Goal: Information Seeking & Learning: Learn about a topic

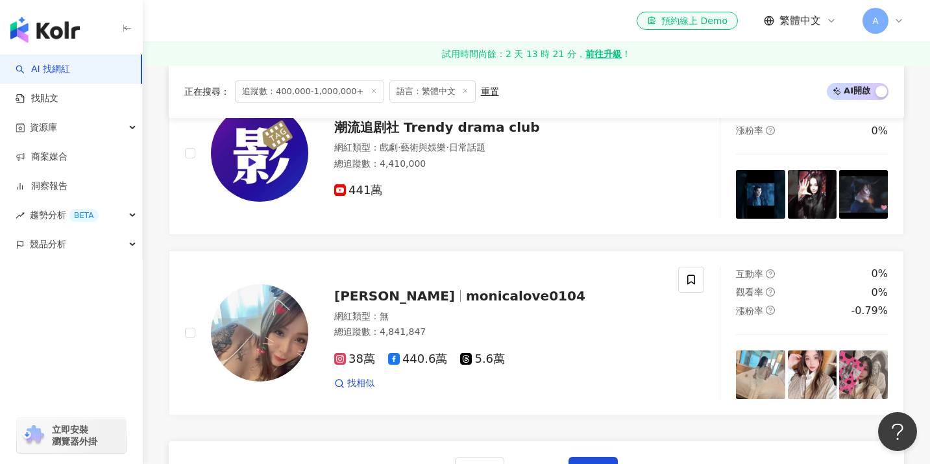
scroll to position [2043, 0]
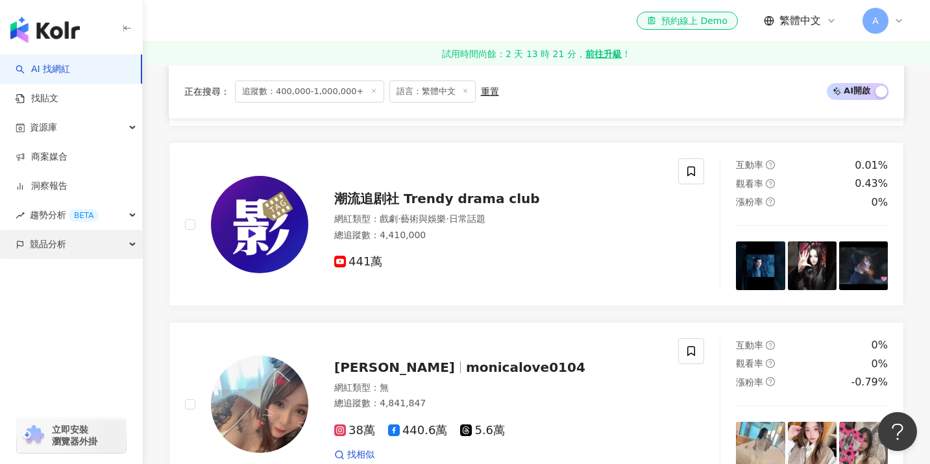
click at [123, 241] on div "競品分析" at bounding box center [71, 244] width 142 height 29
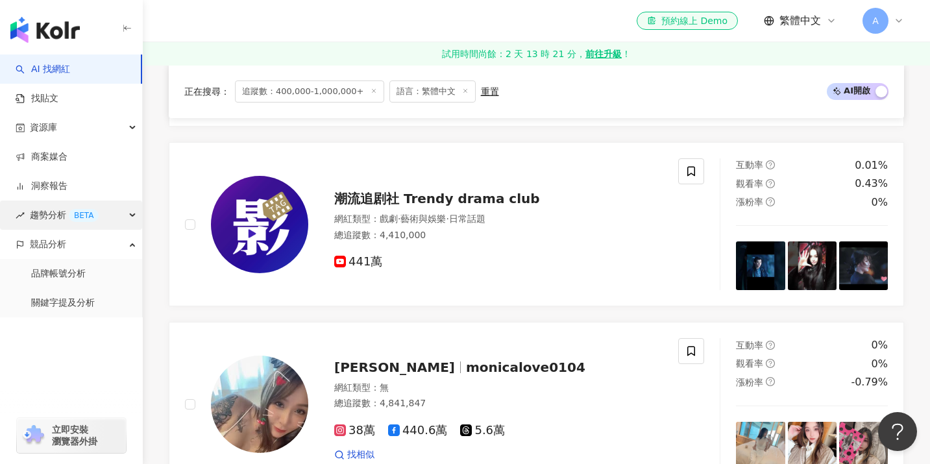
click at [123, 222] on div "趨勢分析 BETA" at bounding box center [71, 215] width 142 height 29
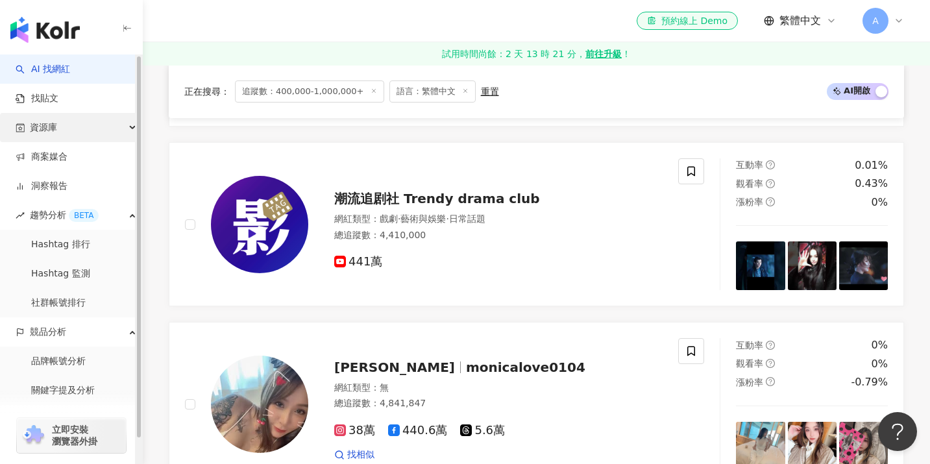
click at [107, 129] on div "資源庫" at bounding box center [71, 127] width 142 height 29
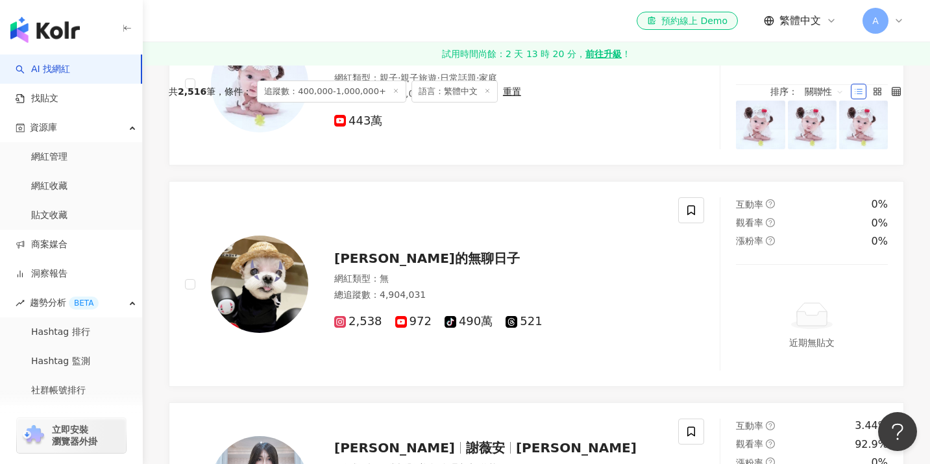
scroll to position [0, 0]
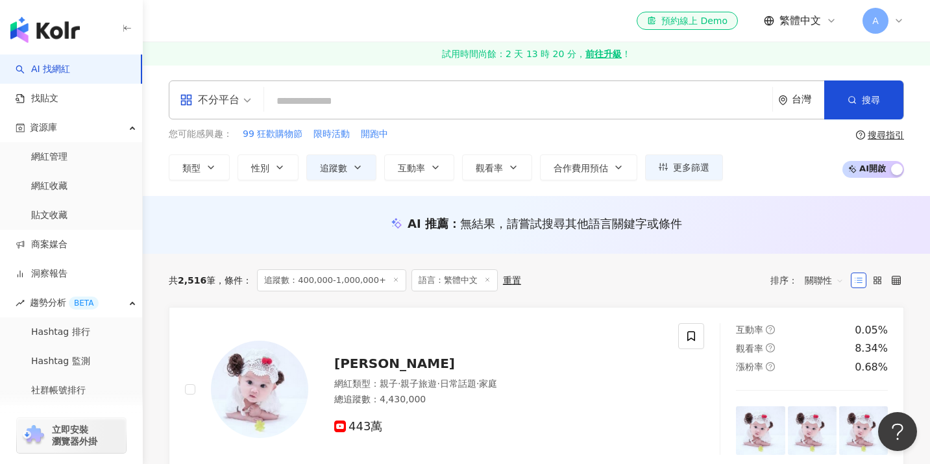
click at [336, 297] on div "共 2,516 筆 條件 ： 追蹤數：400,000-1,000,000+ 語言：繁體中文 重置 排序： 關聯性" at bounding box center [536, 280] width 735 height 53
click at [348, 283] on span "追蹤數：400,000-1,000,000+" at bounding box center [331, 280] width 149 height 22
click at [393, 278] on icon at bounding box center [396, 279] width 6 height 6
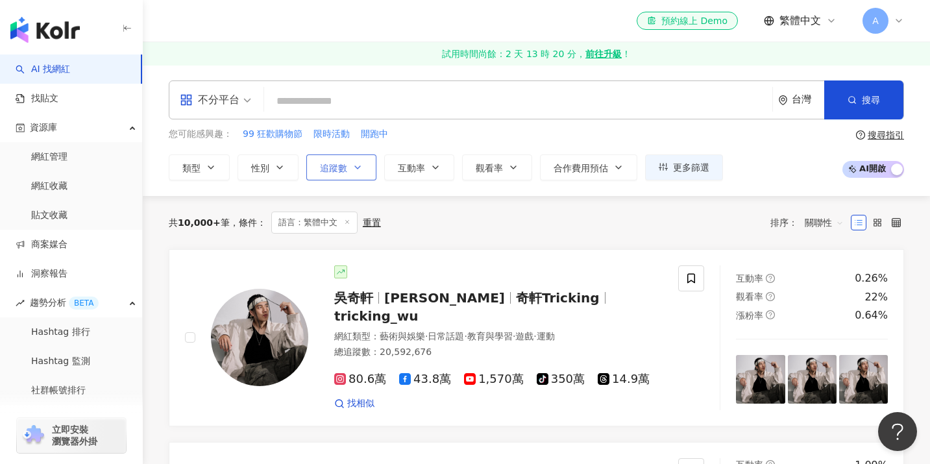
click at [329, 170] on span "追蹤數" at bounding box center [333, 168] width 27 height 10
type input "*"
type input "*******"
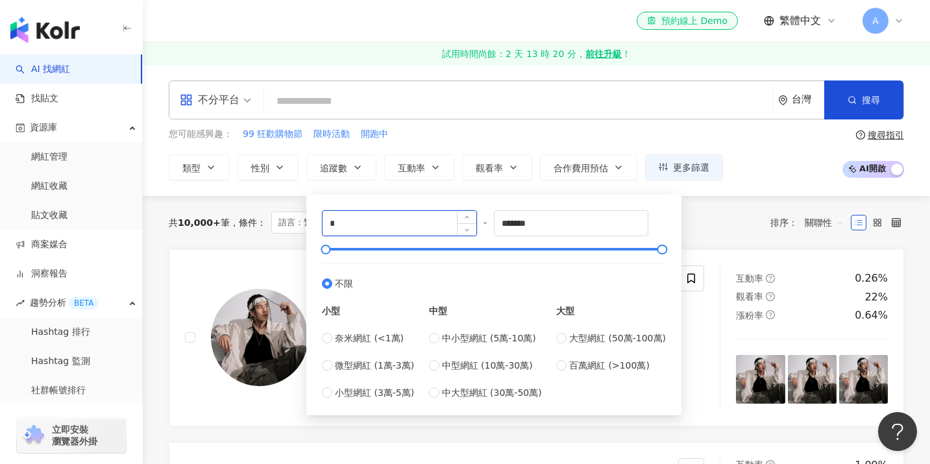
click at [395, 215] on input "*" at bounding box center [400, 223] width 154 height 25
drag, startPoint x: 378, startPoint y: 223, endPoint x: 313, endPoint y: 220, distance: 65.0
click at [316, 220] on div "* - ******* 不限 小型 奈米網紅 (<1萬) 微型網紅 (1萬-3萬) 小型網紅 (3萬-5萬) 中型 中小型網紅 (5萬-10萬) 中型網紅 (…" at bounding box center [494, 304] width 360 height 205
click at [582, 371] on span "百萬網紅 (>100萬)" at bounding box center [609, 365] width 80 height 14
type input "*******"
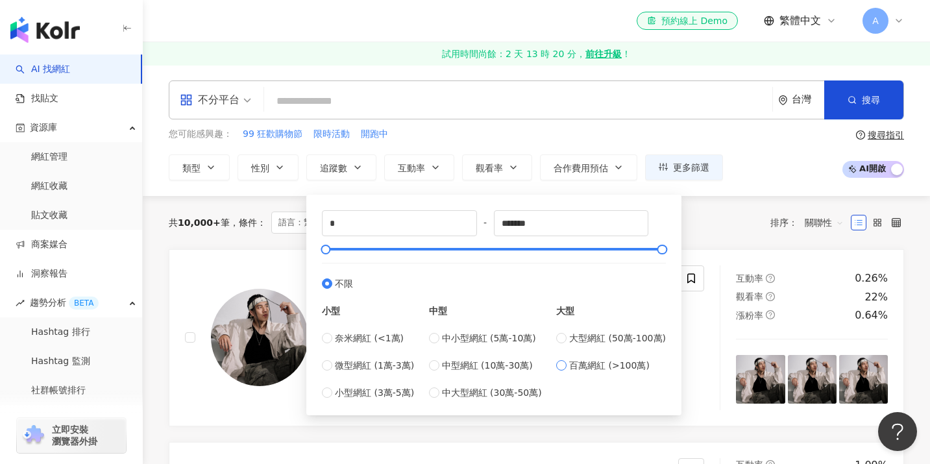
type input "*********"
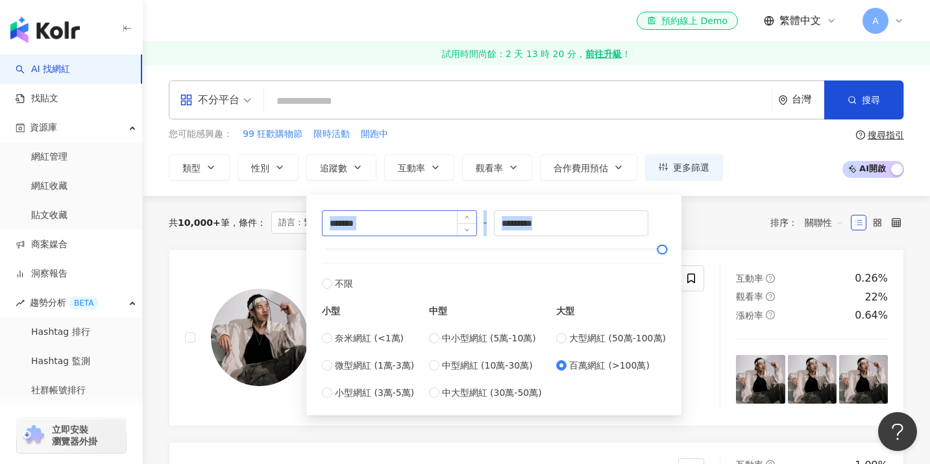
drag, startPoint x: 387, startPoint y: 237, endPoint x: 378, endPoint y: 230, distance: 11.6
click at [377, 232] on div "******* - ********* 不限 小型 奈米網紅 (<1萬) 微型網紅 (1萬-3萬) 小型網紅 (3萬-5萬) 中型 中小型網紅 (5萬-10萬…" at bounding box center [494, 305] width 344 height 190
drag, startPoint x: 378, startPoint y: 223, endPoint x: 269, endPoint y: 182, distance: 116.2
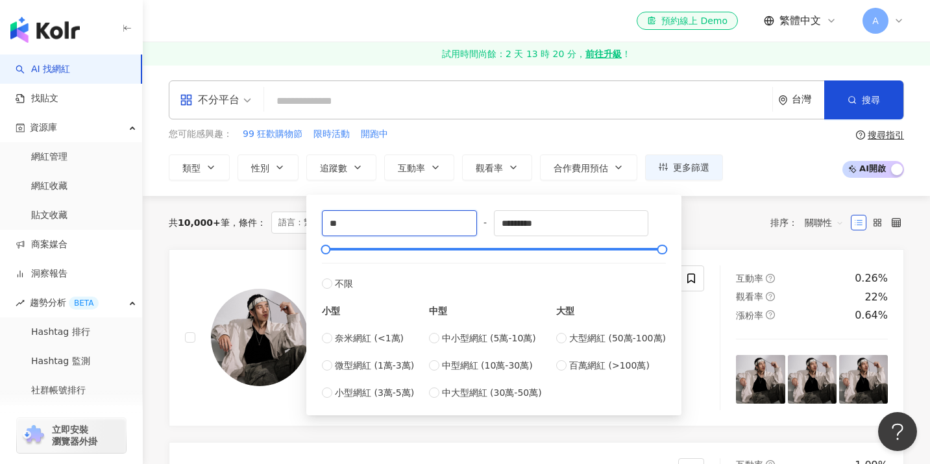
type input "*"
type input "******"
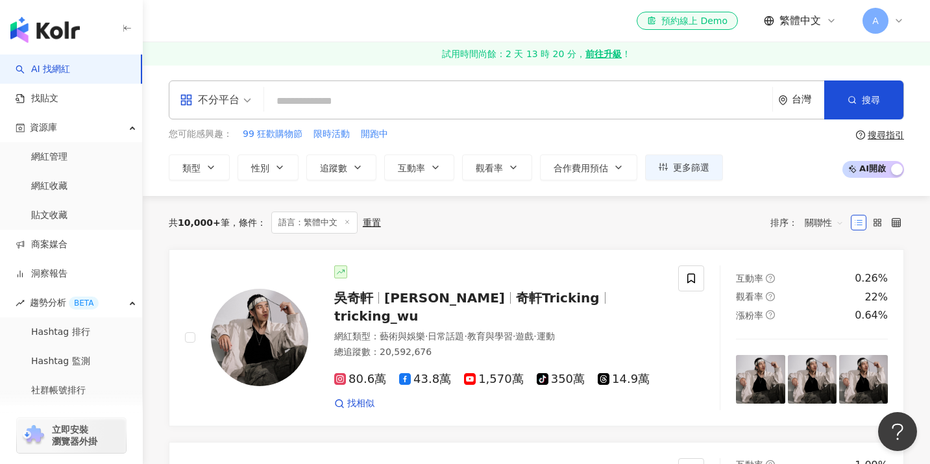
click at [707, 232] on div "共 10,000+ 筆 條件 ： 語言：繁體中文 重置 排序： 關聯性" at bounding box center [536, 223] width 735 height 22
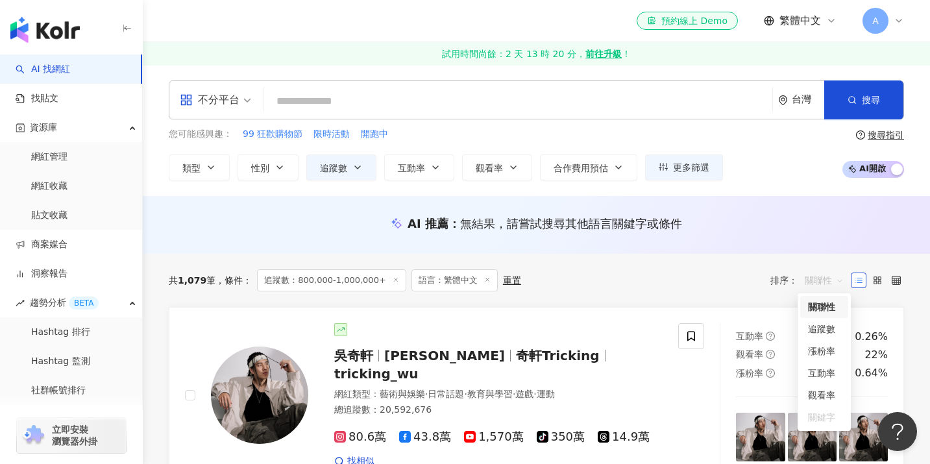
click at [837, 282] on span "關聯性" at bounding box center [824, 280] width 39 height 21
click at [829, 329] on div "追蹤數" at bounding box center [824, 329] width 32 height 14
click at [893, 282] on icon at bounding box center [896, 280] width 9 height 9
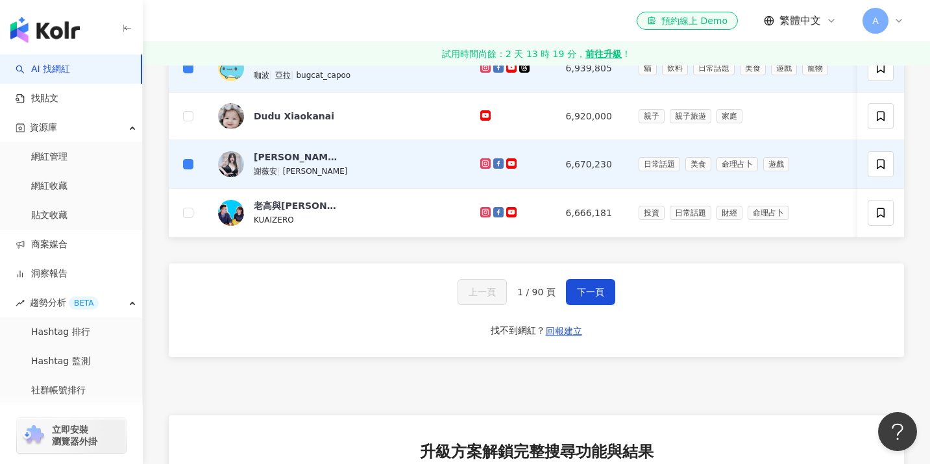
scroll to position [745, 0]
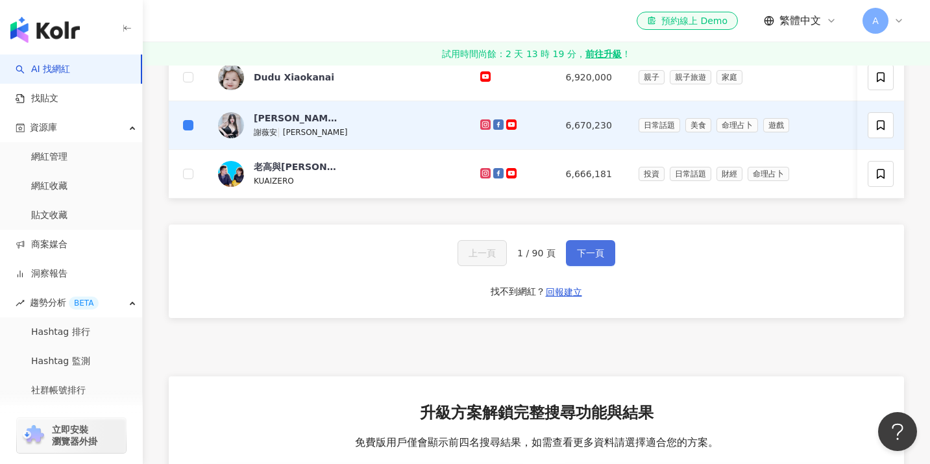
click at [589, 258] on span "下一頁" at bounding box center [590, 253] width 27 height 10
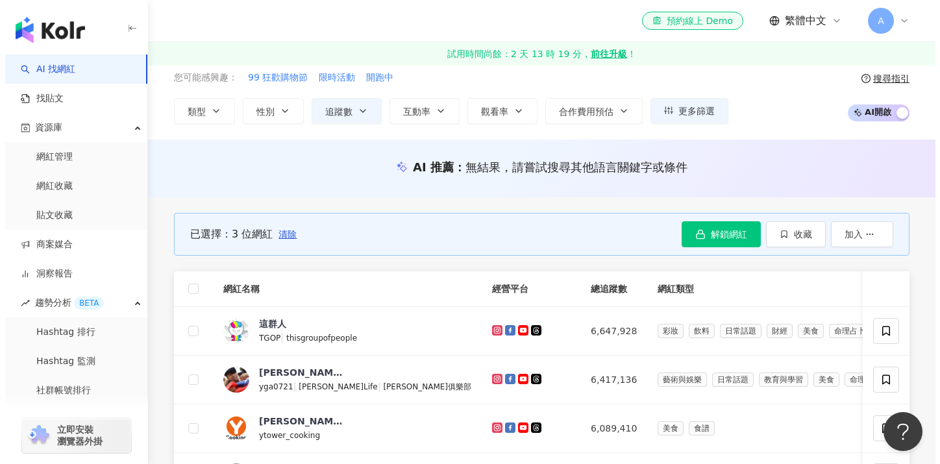
scroll to position [42, 0]
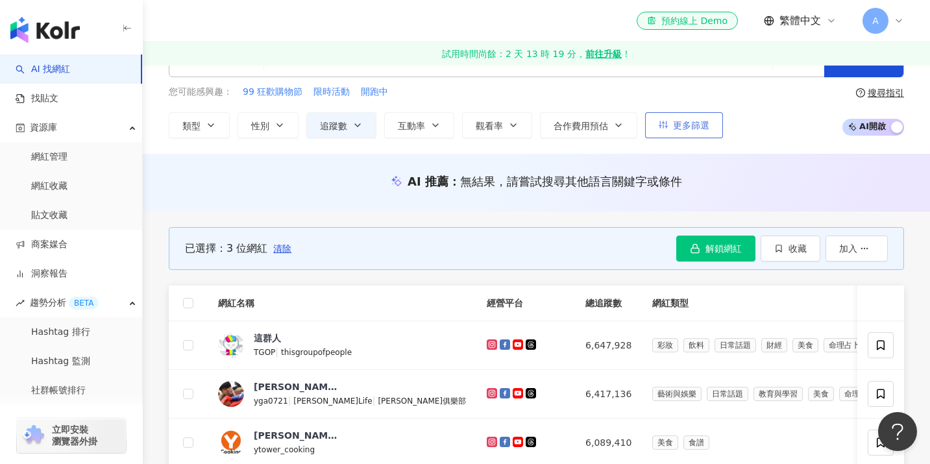
click at [672, 119] on button "更多篩選" at bounding box center [684, 125] width 78 height 26
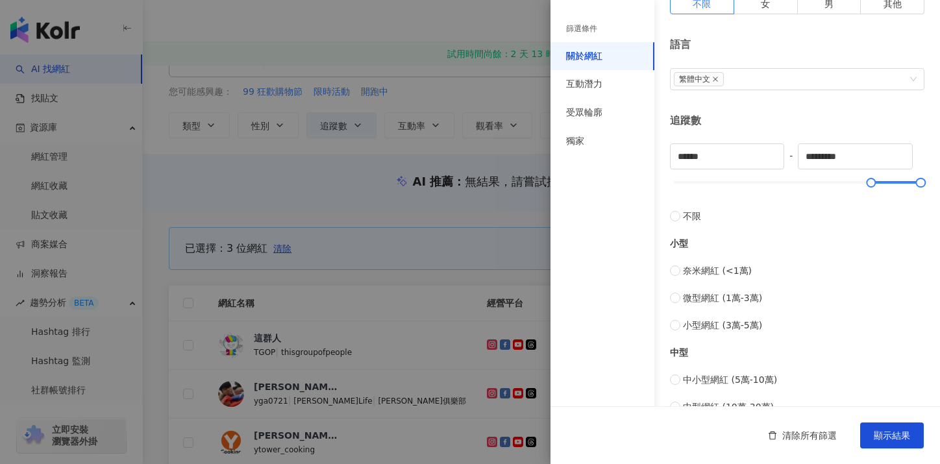
scroll to position [0, 0]
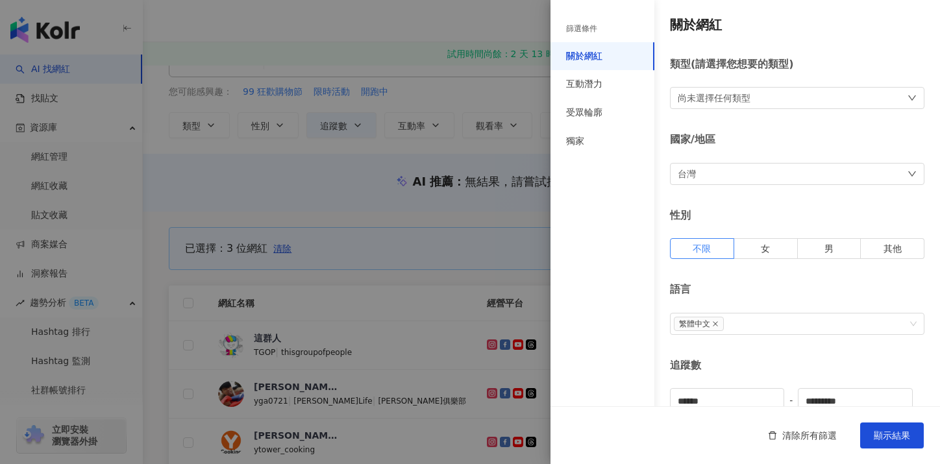
click at [766, 101] on div "尚未選擇任何類型" at bounding box center [797, 98] width 254 height 22
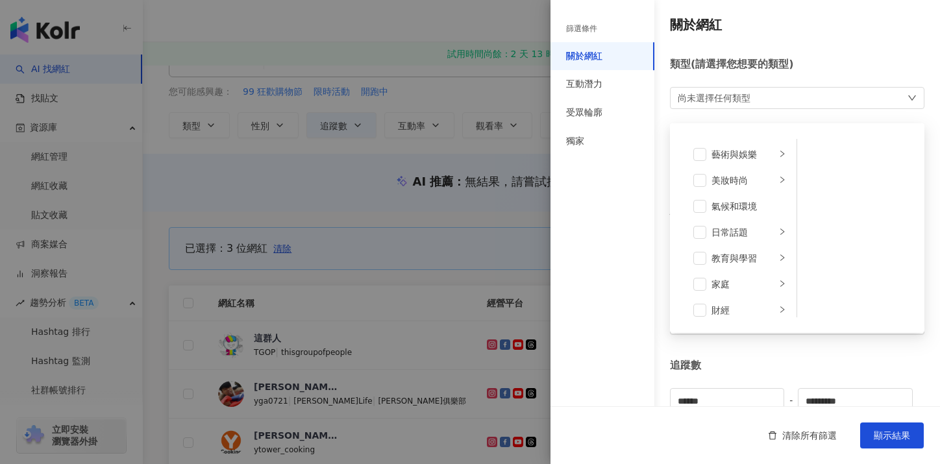
click at [580, 295] on div "篩選條件 關於網紅 互動潛力 受眾輪廓 獨家" at bounding box center [602, 240] width 104 height 448
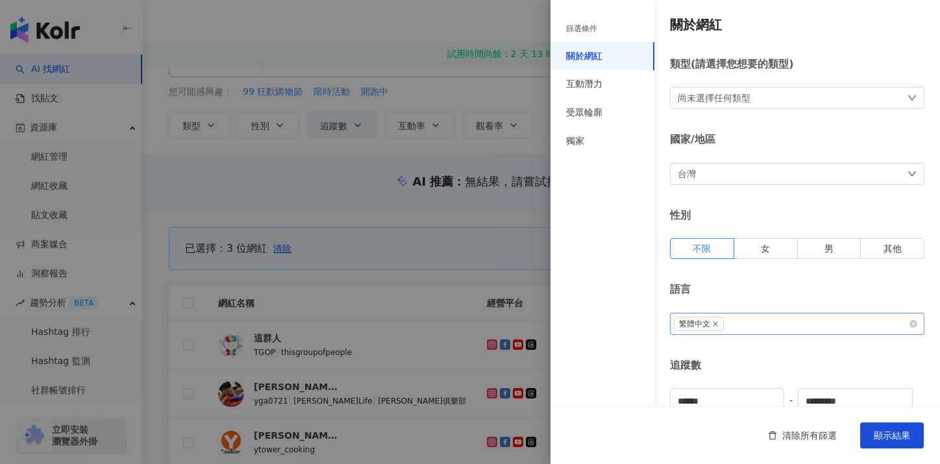
click at [783, 318] on div "繁體中文" at bounding box center [790, 323] width 236 height 17
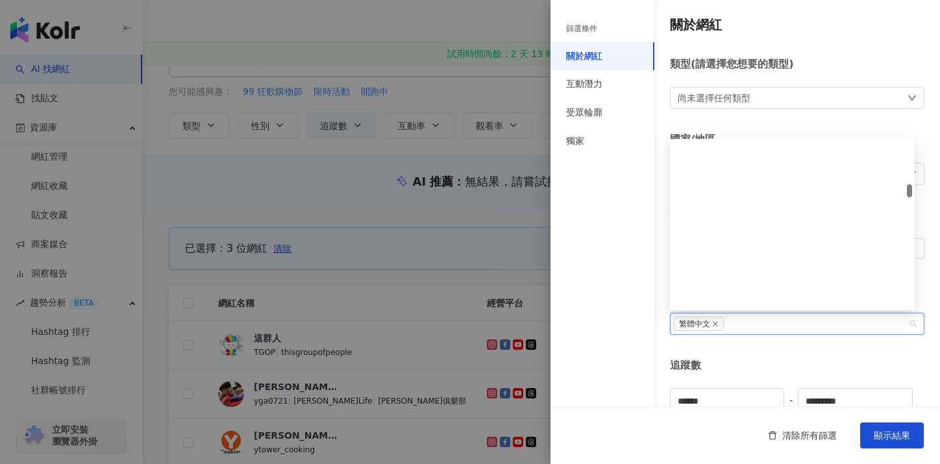
scroll to position [1323, 0]
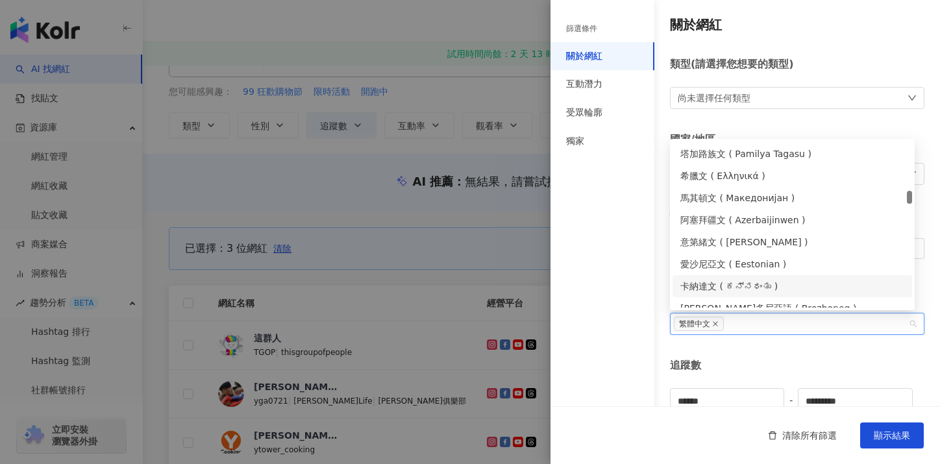
click at [588, 306] on div "篩選條件 關於網紅 互動潛力 受眾輪廓 獨家" at bounding box center [602, 240] width 104 height 448
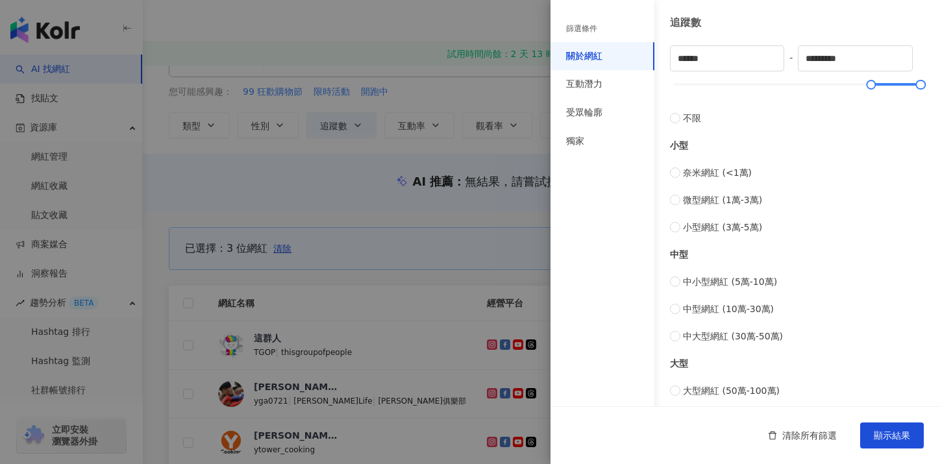
scroll to position [516, 0]
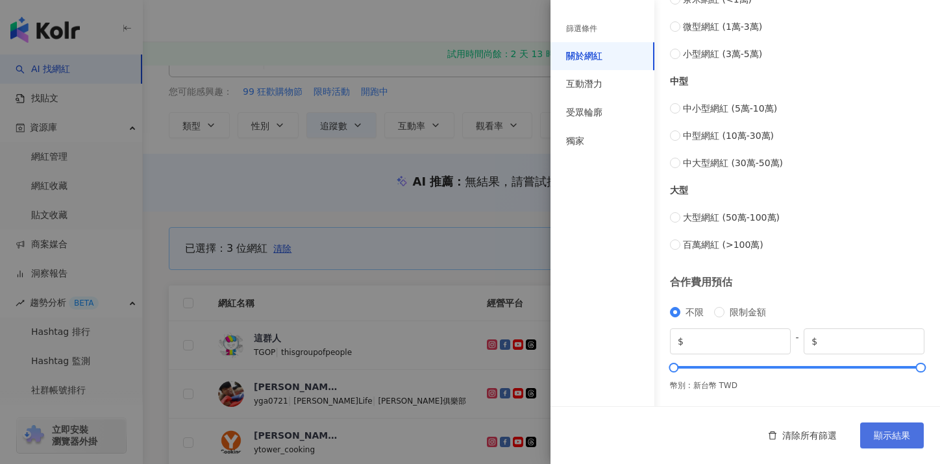
click at [891, 447] on button "顯示結果" at bounding box center [892, 436] width 64 height 26
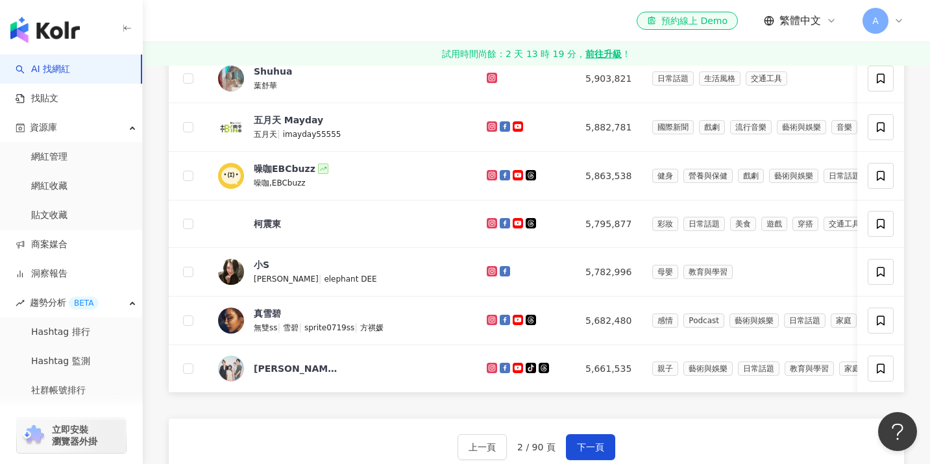
scroll to position [635, 0]
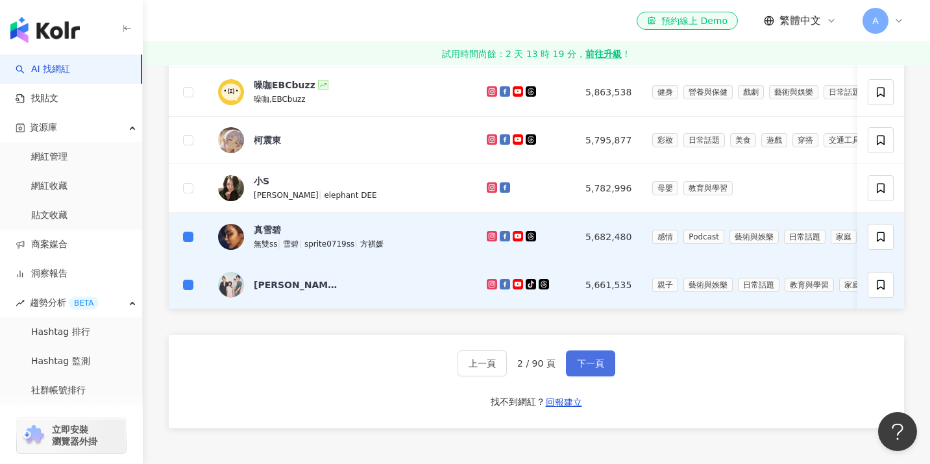
click at [594, 369] on span "下一頁" at bounding box center [590, 363] width 27 height 10
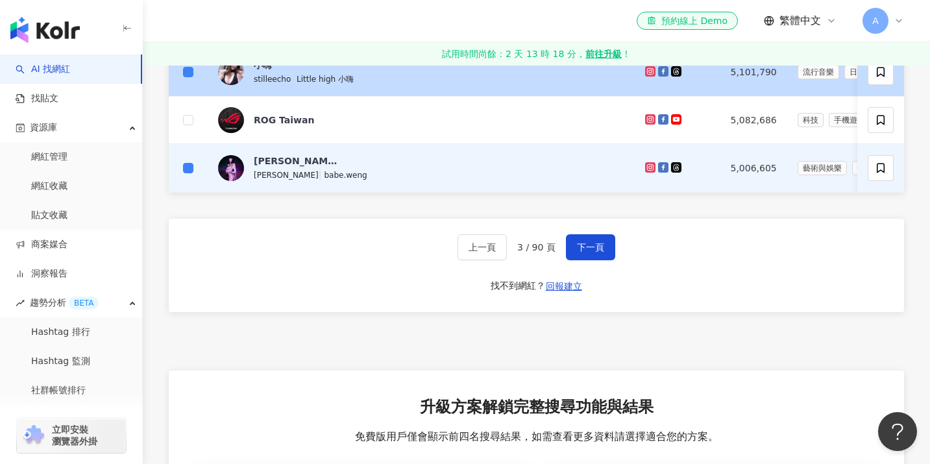
scroll to position [755, 0]
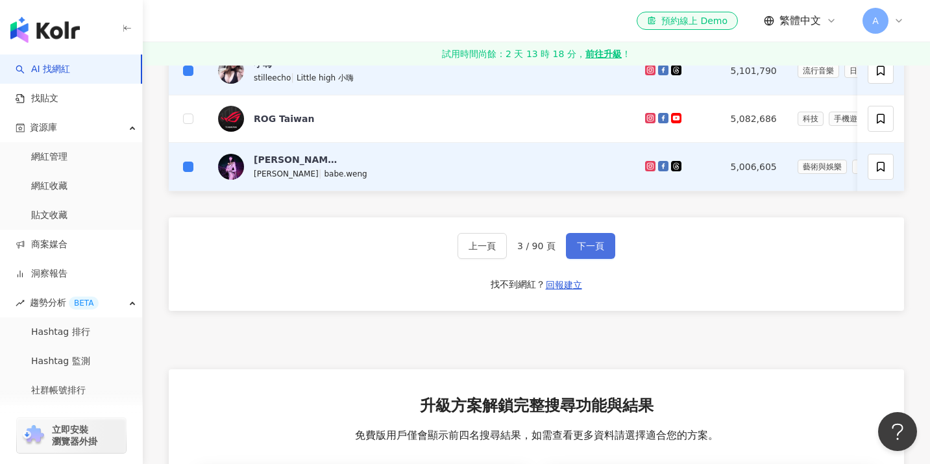
click at [566, 256] on button "下一頁" at bounding box center [590, 246] width 49 height 26
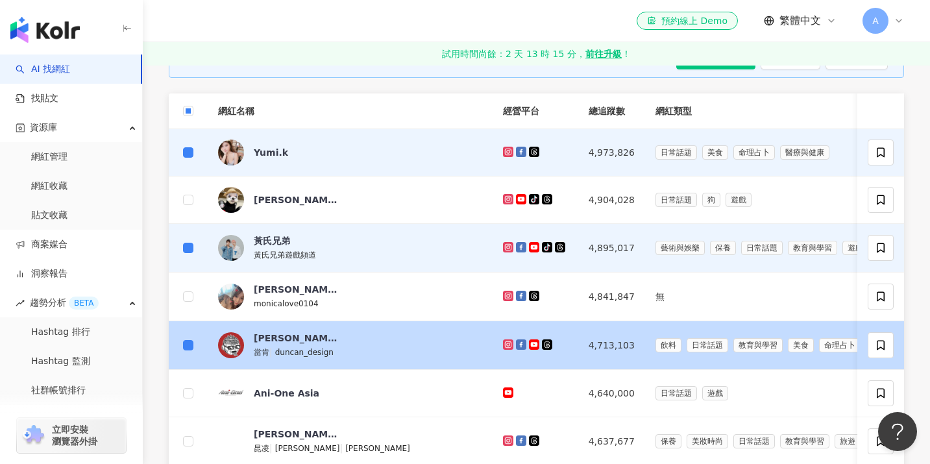
scroll to position [264, 0]
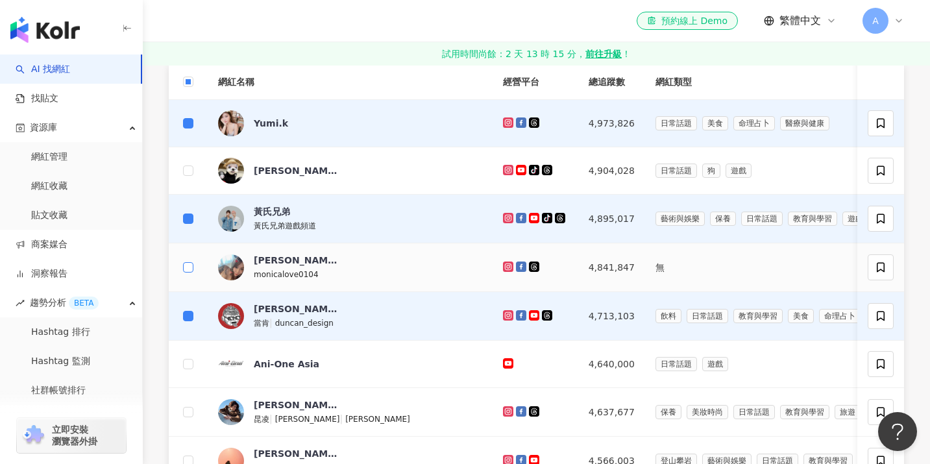
click at [184, 262] on label at bounding box center [188, 267] width 10 height 14
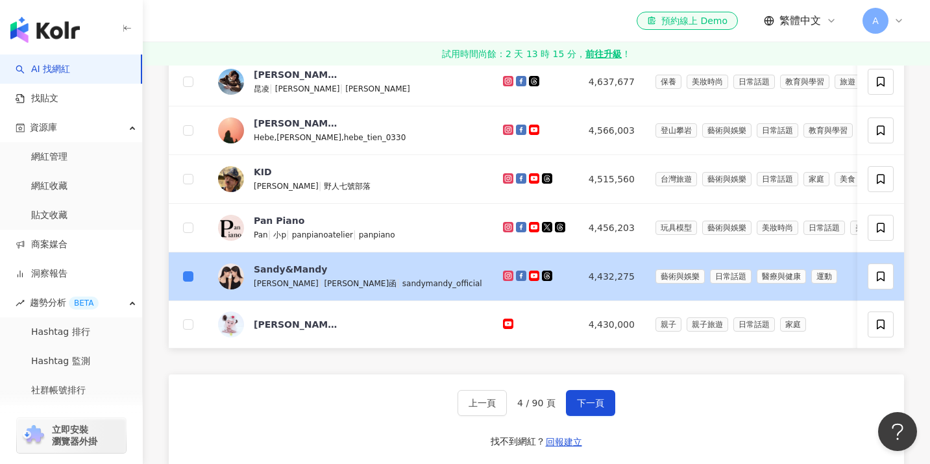
scroll to position [598, 0]
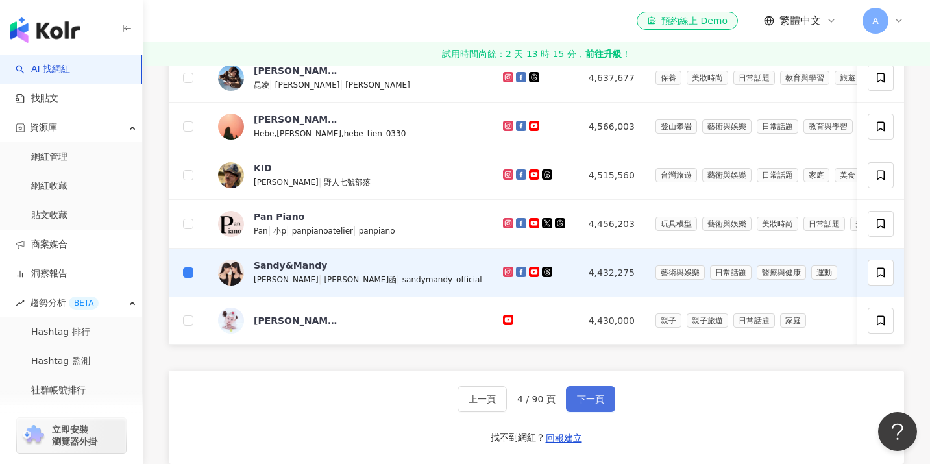
click at [574, 402] on button "下一頁" at bounding box center [590, 399] width 49 height 26
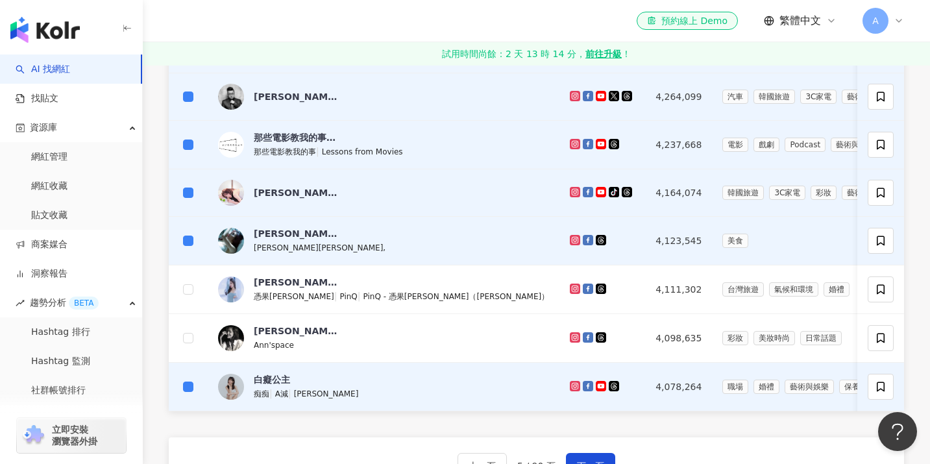
scroll to position [609, 0]
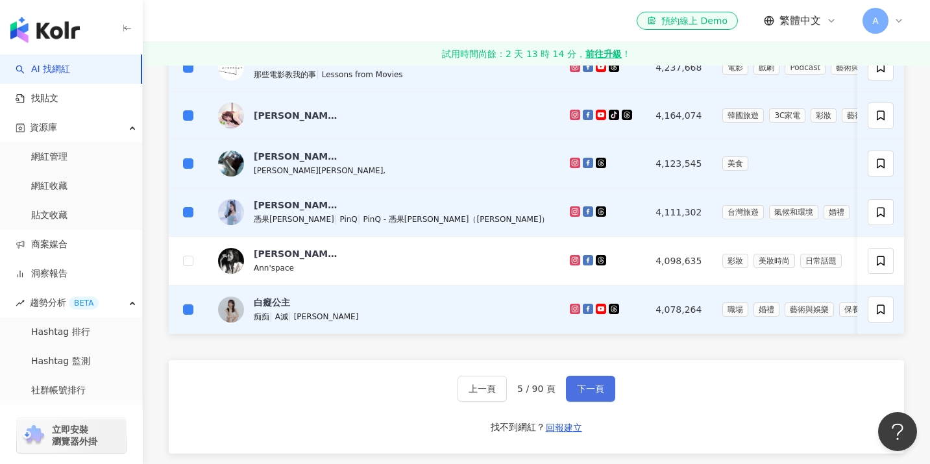
click at [590, 394] on span "下一頁" at bounding box center [590, 389] width 27 height 10
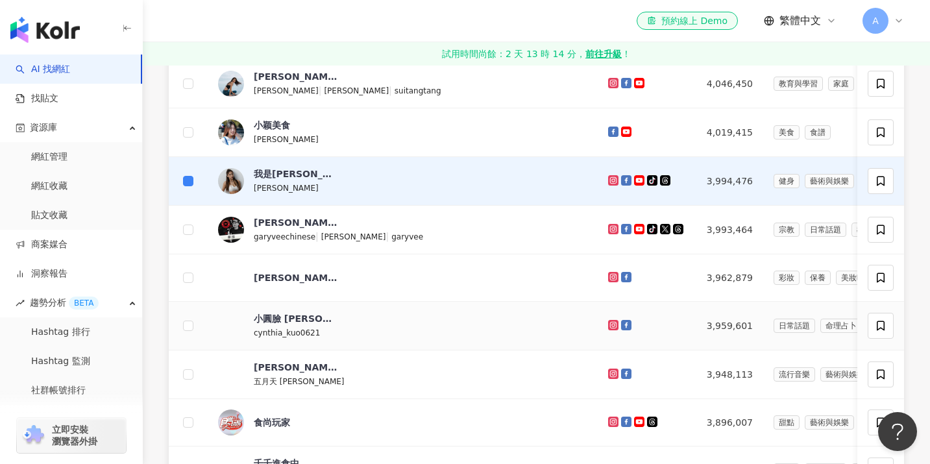
scroll to position [354, 0]
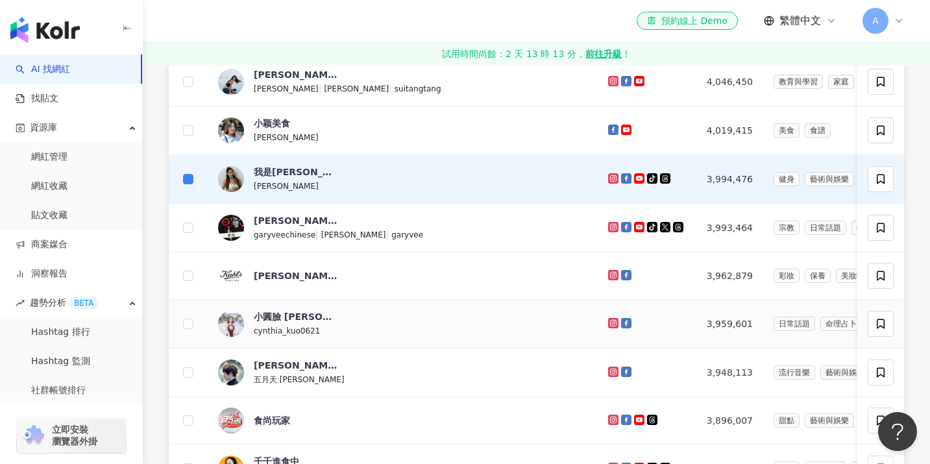
click at [188, 315] on td at bounding box center [188, 324] width 39 height 49
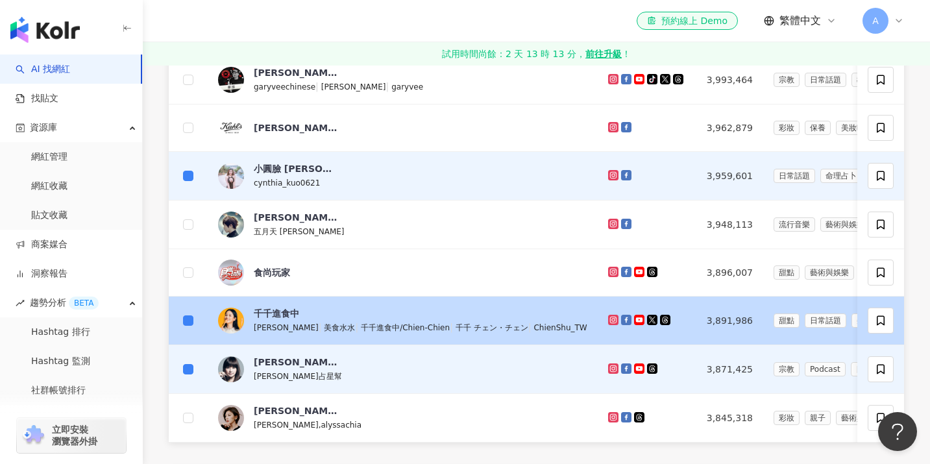
scroll to position [630, 0]
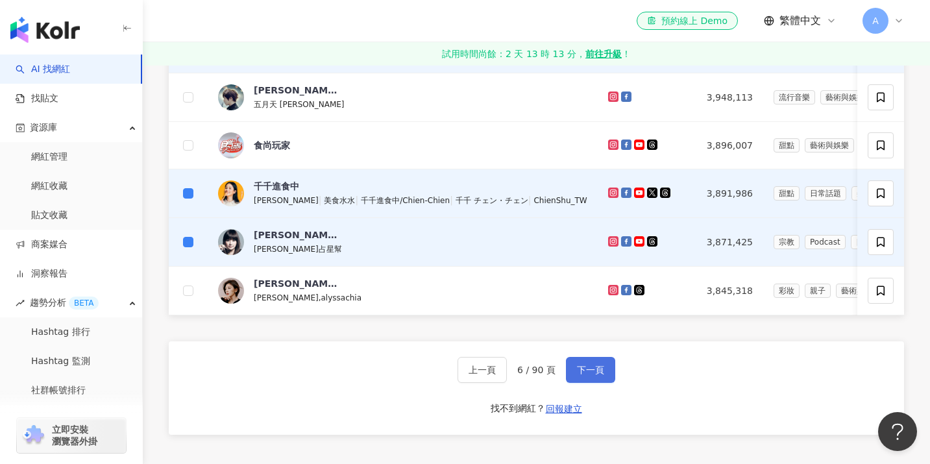
click at [587, 375] on span "下一頁" at bounding box center [590, 370] width 27 height 10
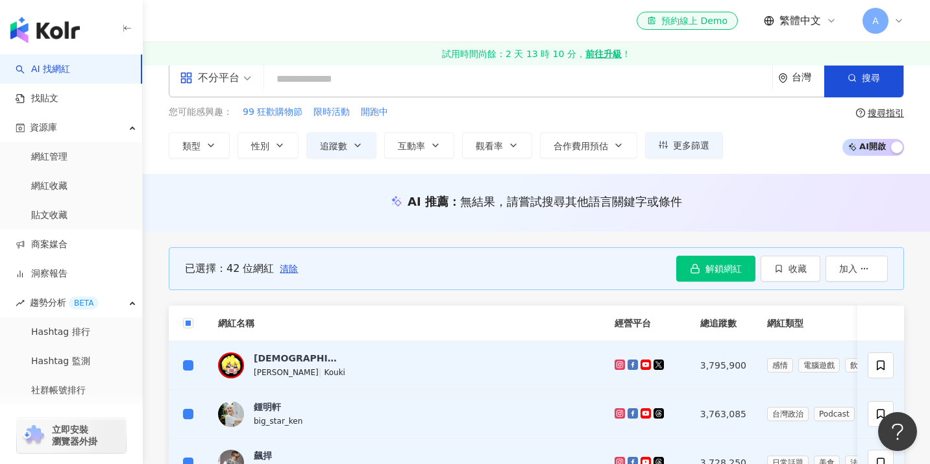
scroll to position [0, 0]
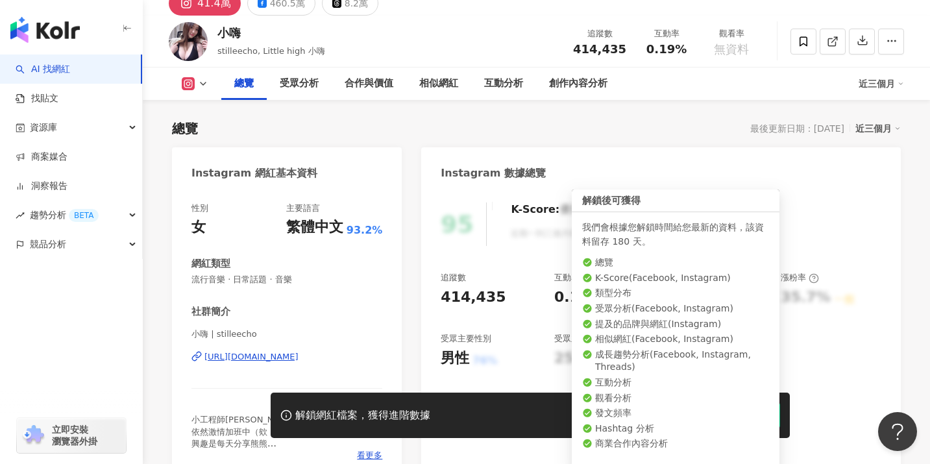
scroll to position [154, 0]
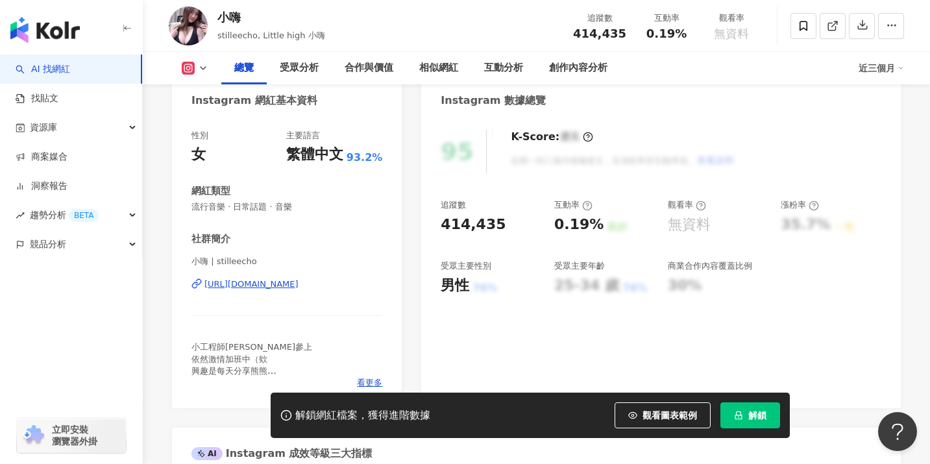
click at [284, 280] on div "https://www.instagram.com/stilleecho/" at bounding box center [251, 284] width 94 height 12
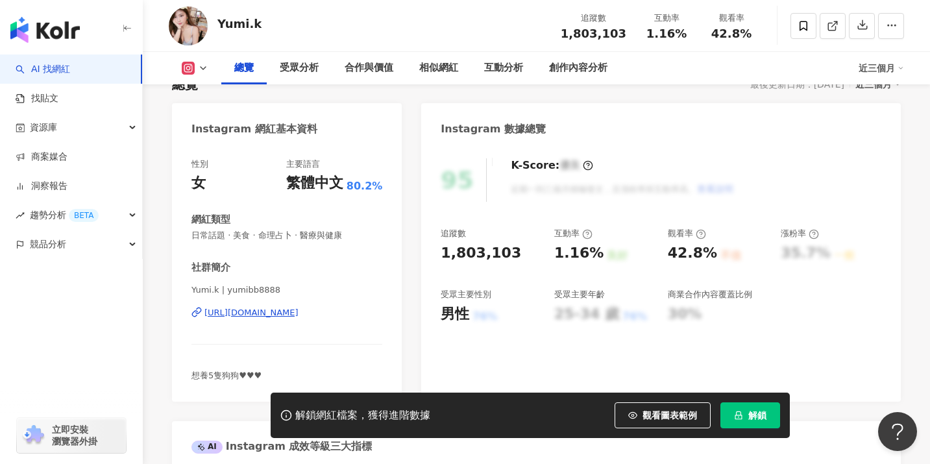
scroll to position [132, 0]
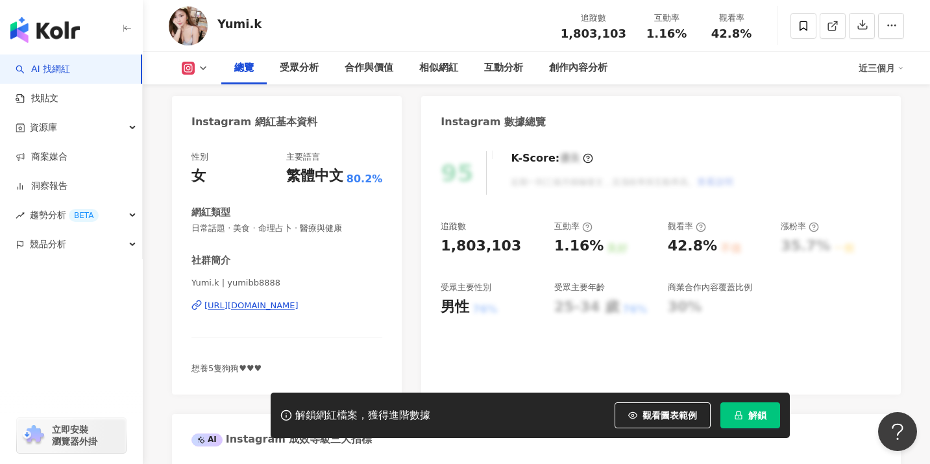
click at [299, 304] on div "https://www.instagram.com/yumibb8888/" at bounding box center [251, 306] width 94 height 12
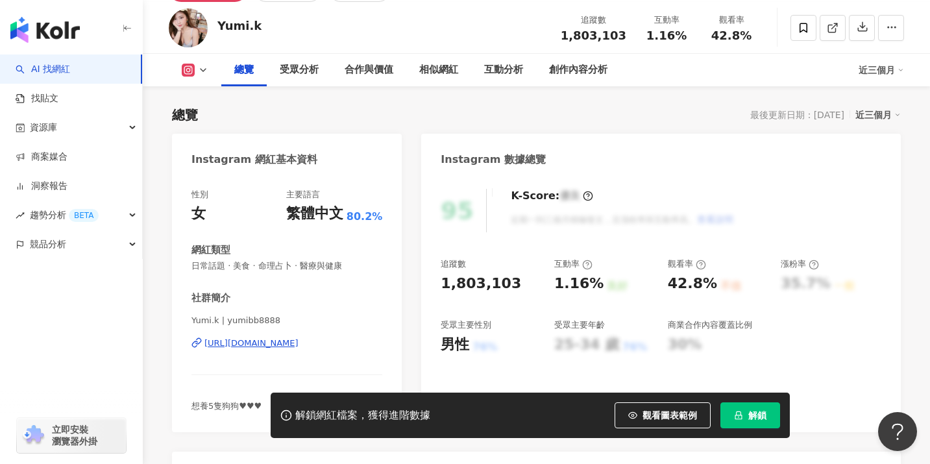
scroll to position [0, 0]
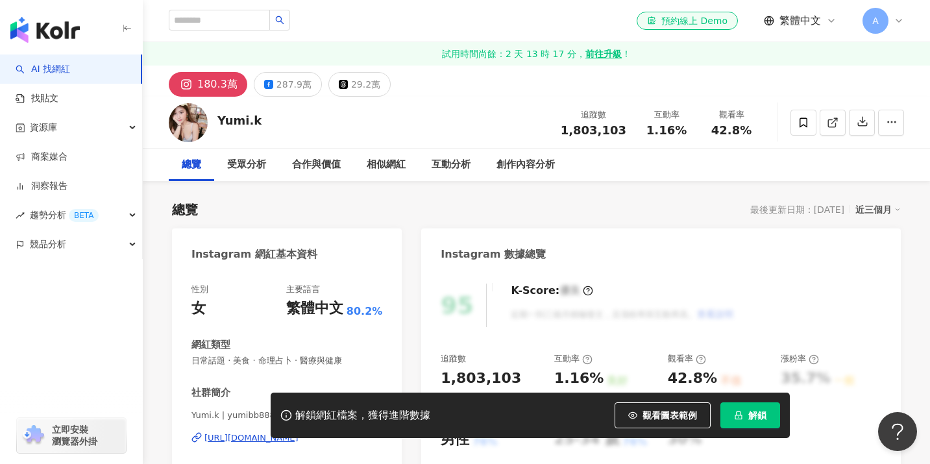
drag, startPoint x: 269, startPoint y: 94, endPoint x: 340, endPoint y: 225, distance: 148.4
click at [270, 93] on button "287.9萬" at bounding box center [288, 84] width 68 height 25
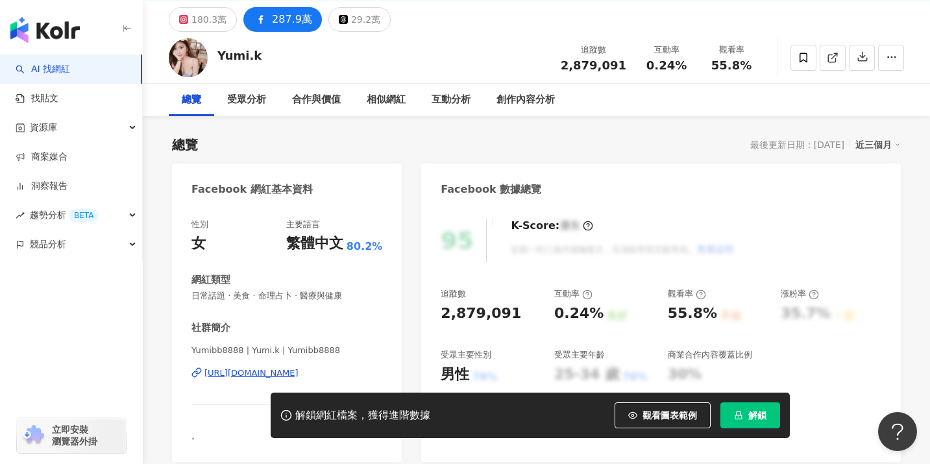
scroll to position [117, 0]
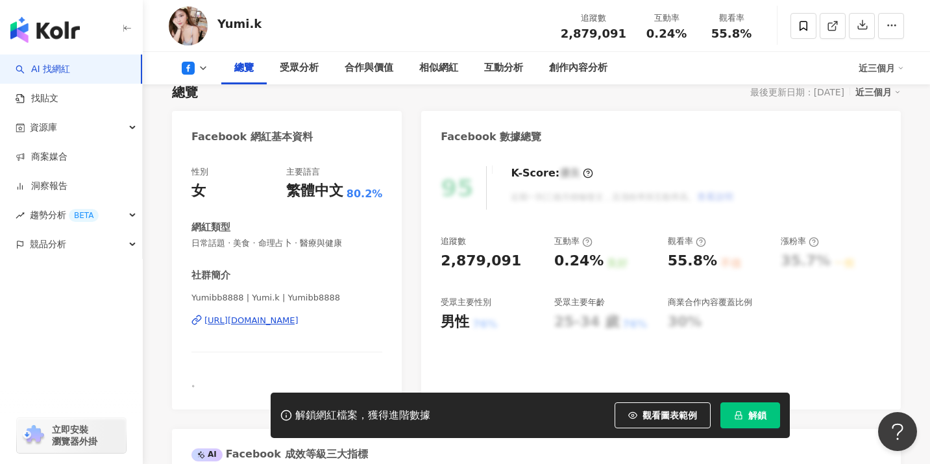
click at [286, 317] on div "https://www.facebook.com/294770854057858" at bounding box center [251, 321] width 94 height 12
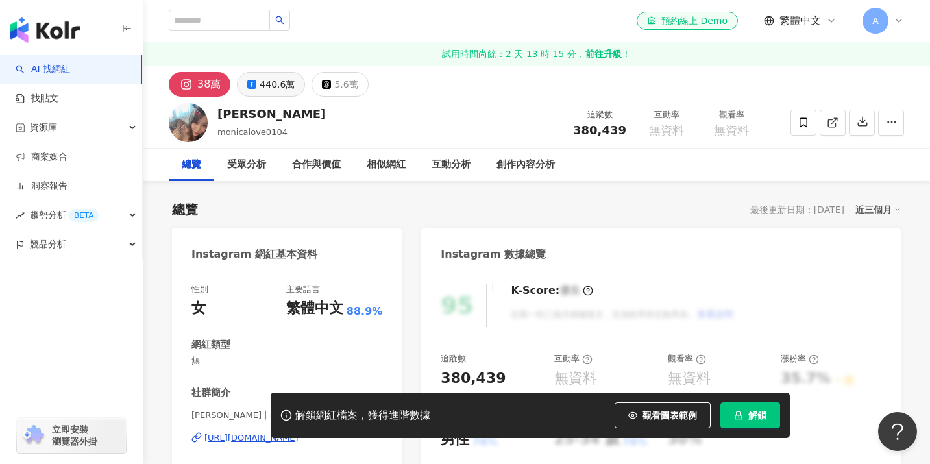
click at [270, 93] on button "440.6萬" at bounding box center [271, 84] width 68 height 25
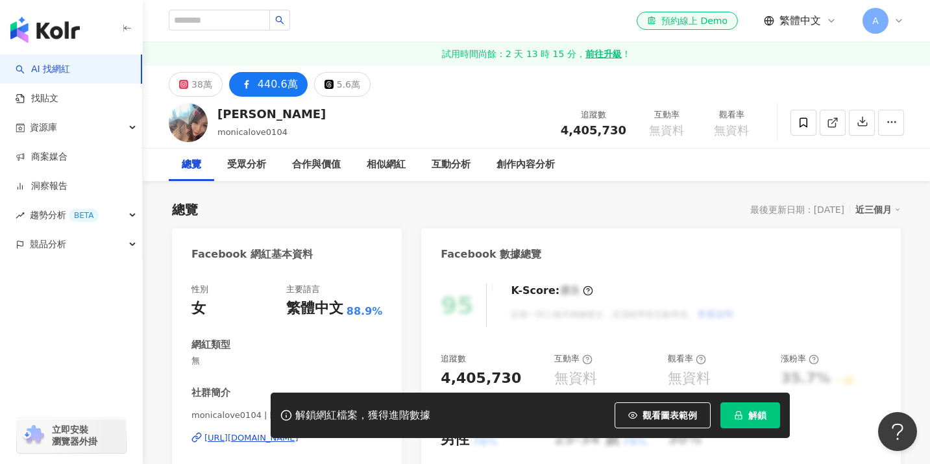
scroll to position [275, 0]
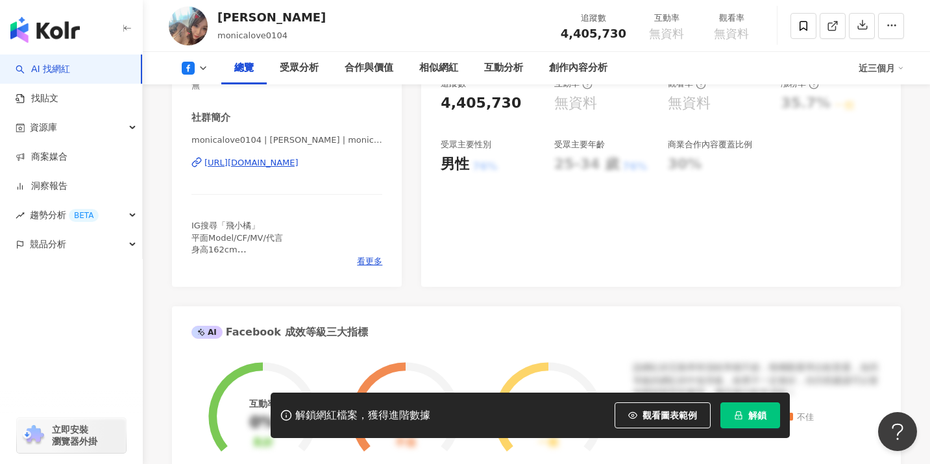
click at [287, 157] on div "https://www.facebook.com/156799800915" at bounding box center [251, 163] width 94 height 12
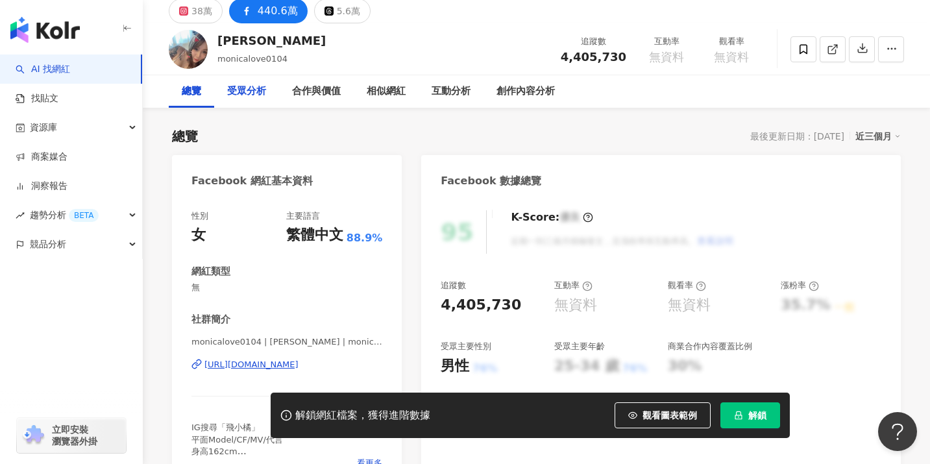
scroll to position [0, 0]
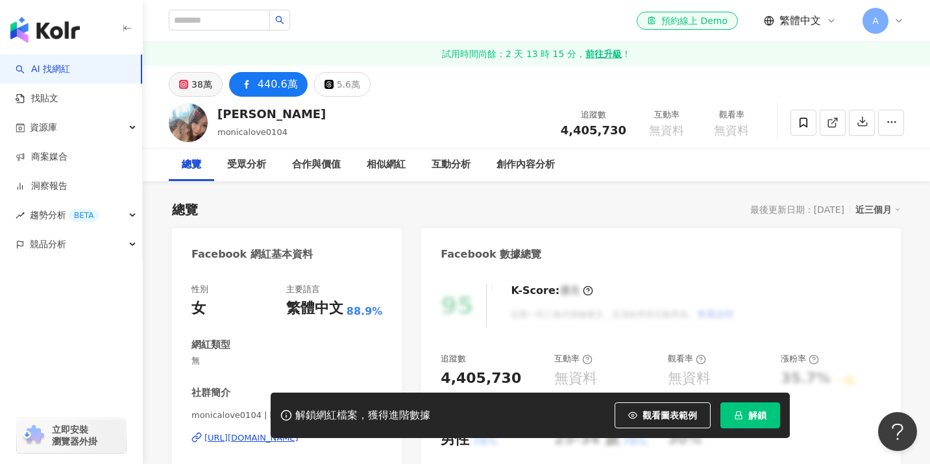
click at [197, 82] on div "38萬" at bounding box center [201, 84] width 21 height 18
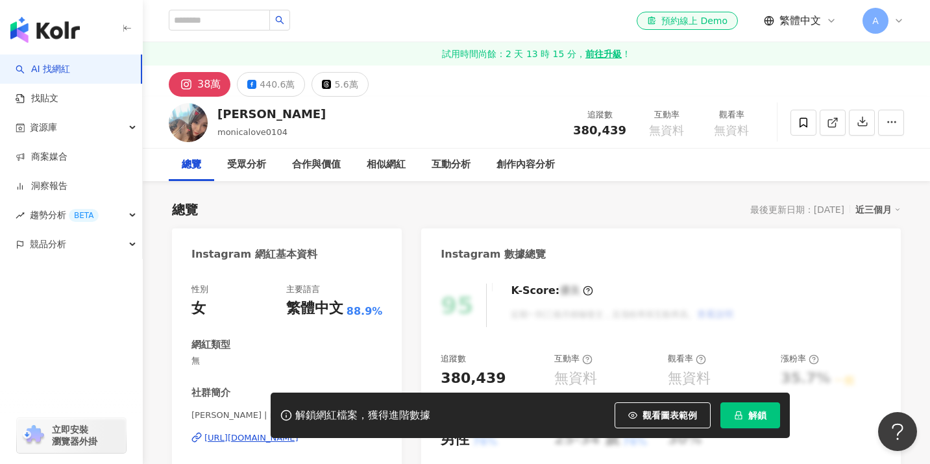
scroll to position [272, 0]
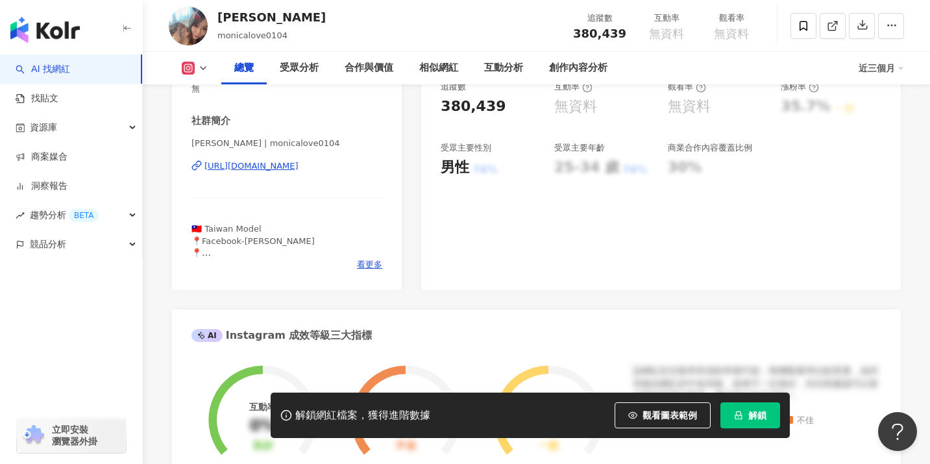
click at [299, 161] on div "https://www.instagram.com/monicalove0104/" at bounding box center [251, 166] width 94 height 12
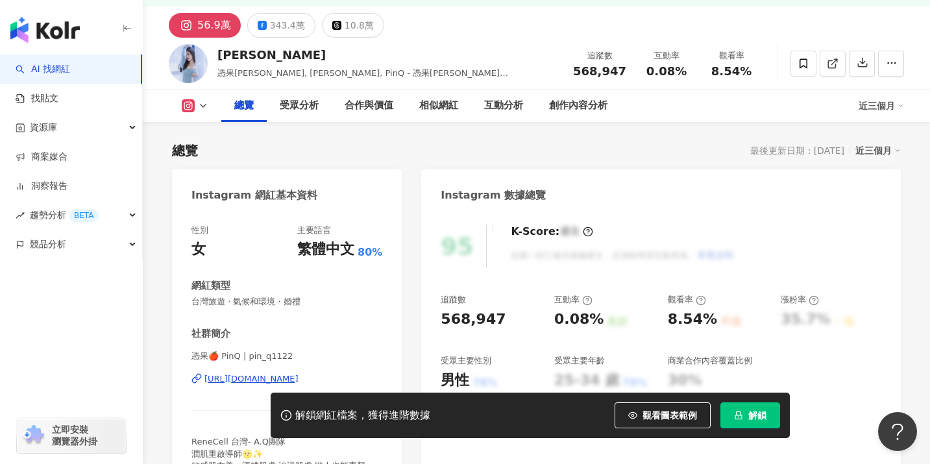
scroll to position [112, 0]
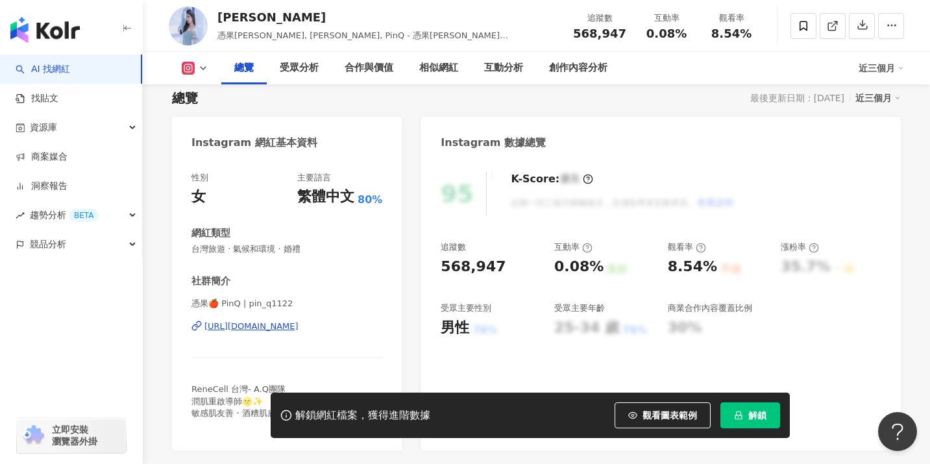
click at [282, 326] on div "https://www.instagram.com/pin_q1122/" at bounding box center [251, 327] width 94 height 12
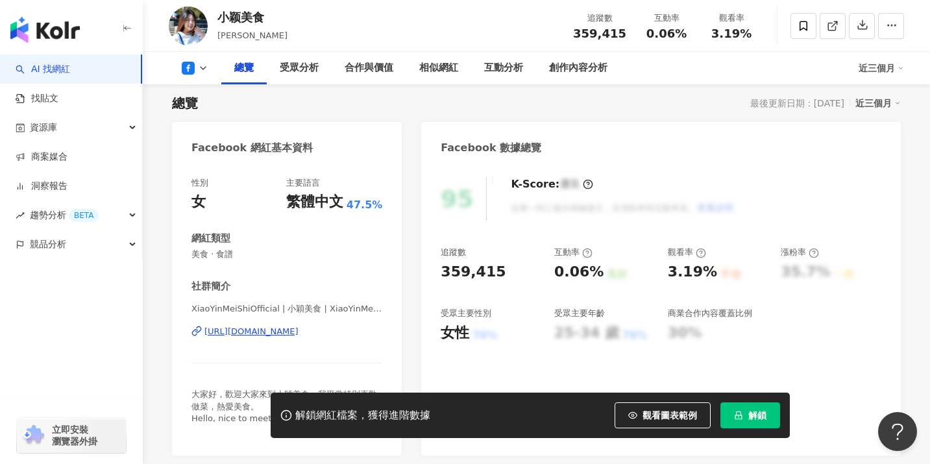
scroll to position [134, 0]
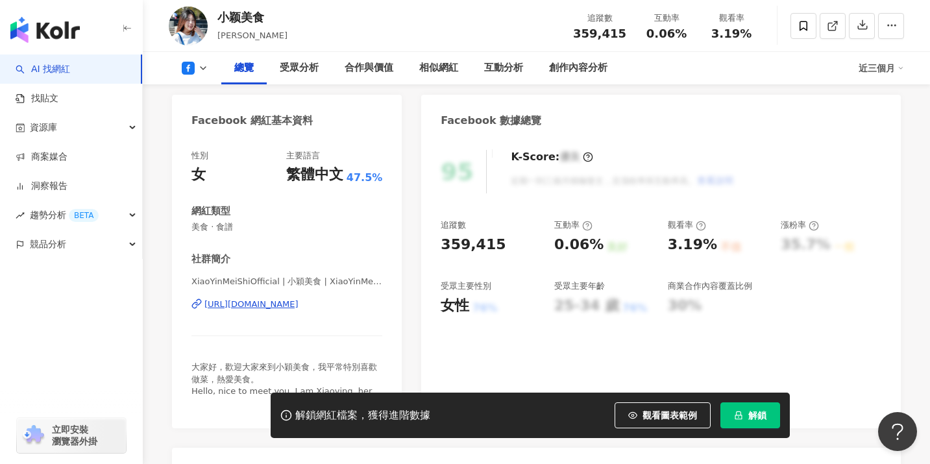
click at [289, 309] on div "[URL][DOMAIN_NAME]" at bounding box center [251, 305] width 94 height 12
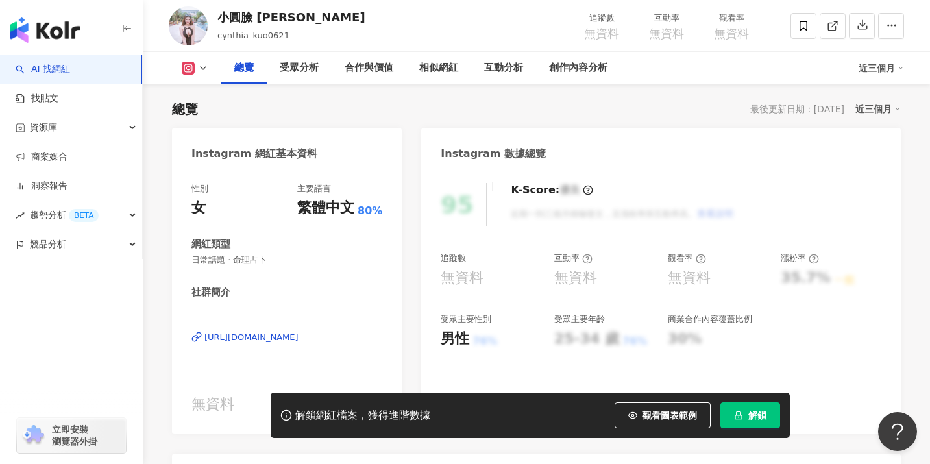
scroll to position [130, 0]
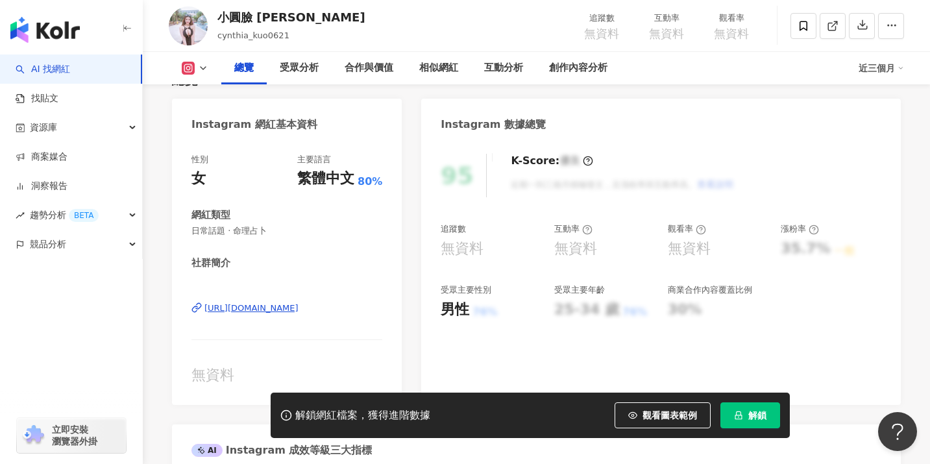
click at [271, 310] on div "[URL][DOMAIN_NAME]" at bounding box center [251, 308] width 94 height 12
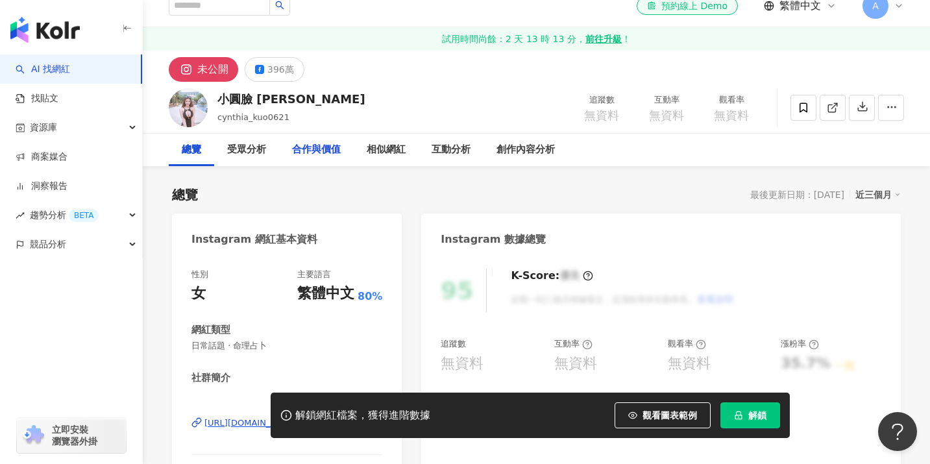
scroll to position [0, 0]
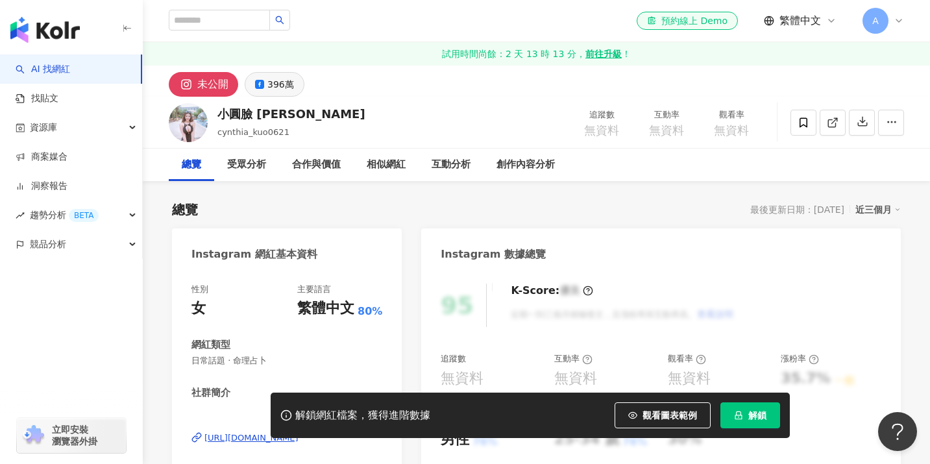
click at [287, 84] on div "396萬" at bounding box center [280, 84] width 27 height 18
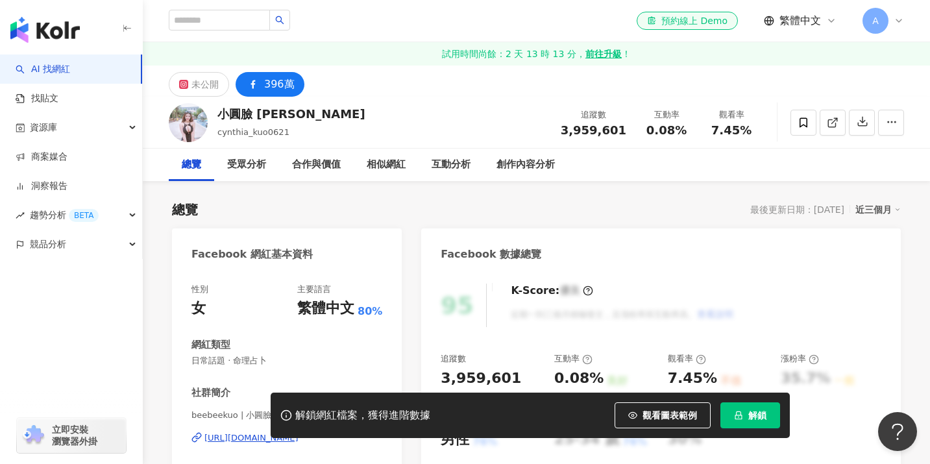
scroll to position [271, 0]
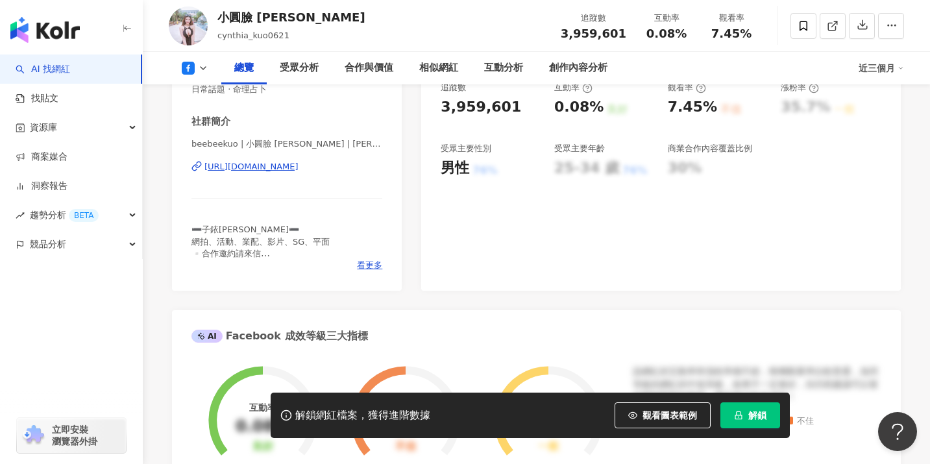
click at [299, 161] on div "https://www.facebook.com/854423191314293" at bounding box center [251, 167] width 94 height 12
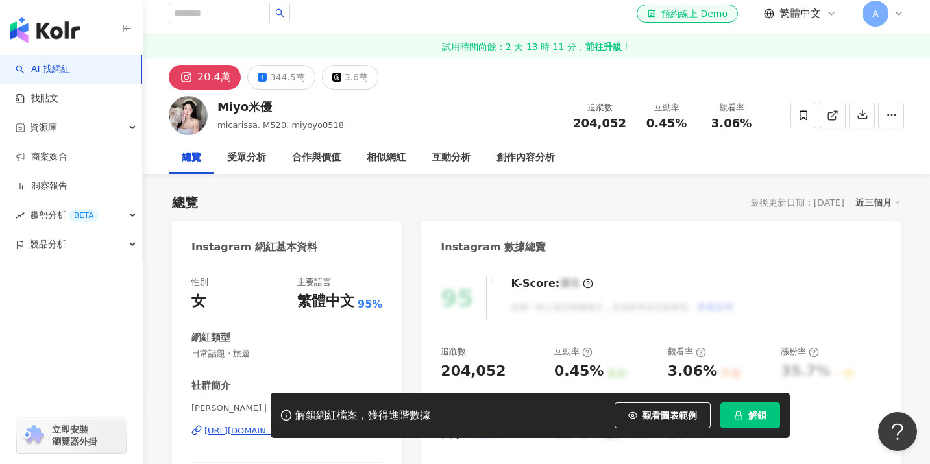
scroll to position [140, 0]
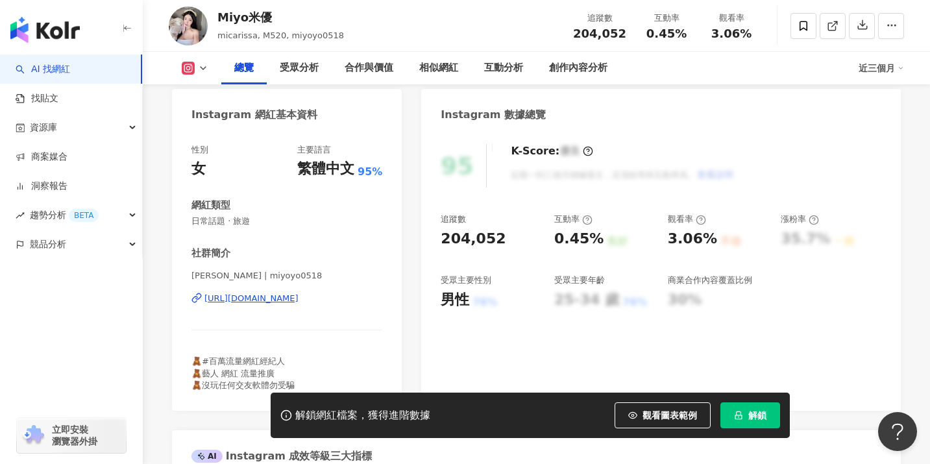
click at [297, 299] on div "[URL][DOMAIN_NAME]" at bounding box center [251, 299] width 94 height 12
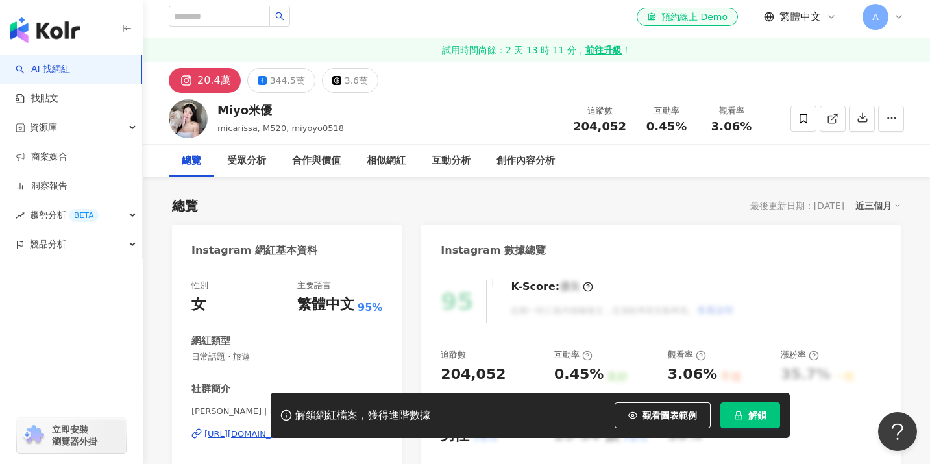
scroll to position [0, 0]
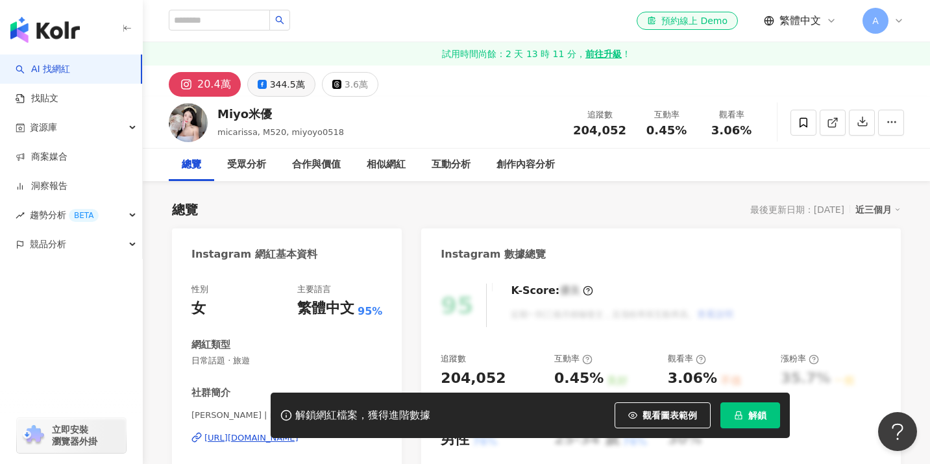
click at [287, 88] on div "344.5萬" at bounding box center [287, 84] width 35 height 18
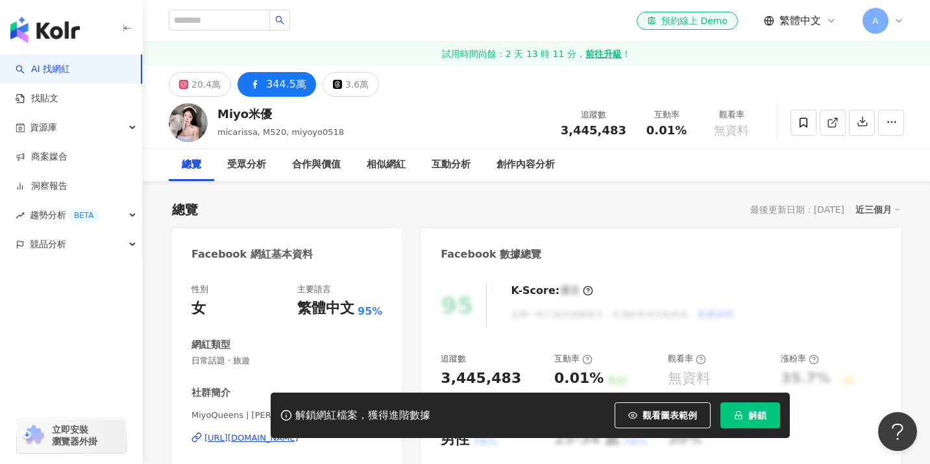
scroll to position [288, 0]
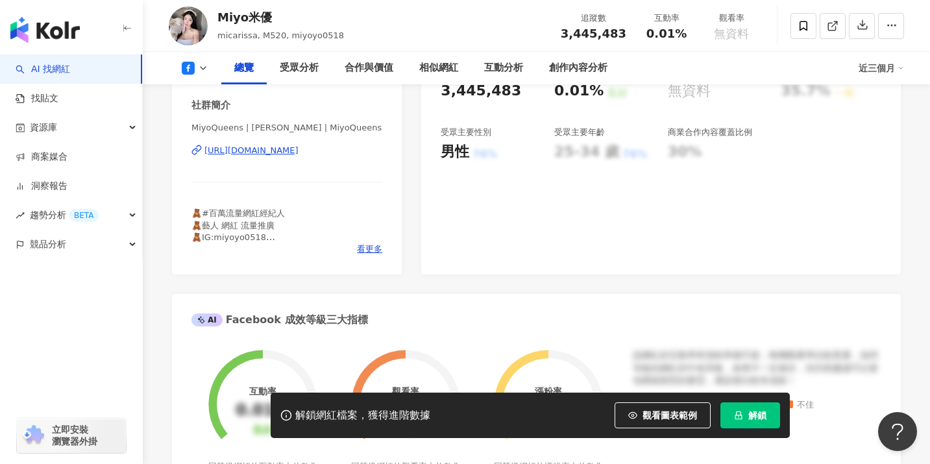
click at [299, 148] on div "https://www.facebook.com/258272404285352" at bounding box center [251, 151] width 94 height 12
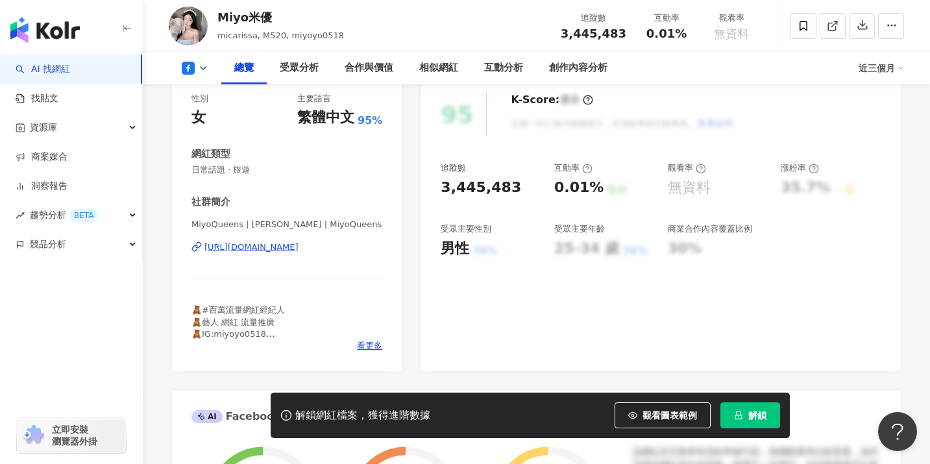
scroll to position [243, 0]
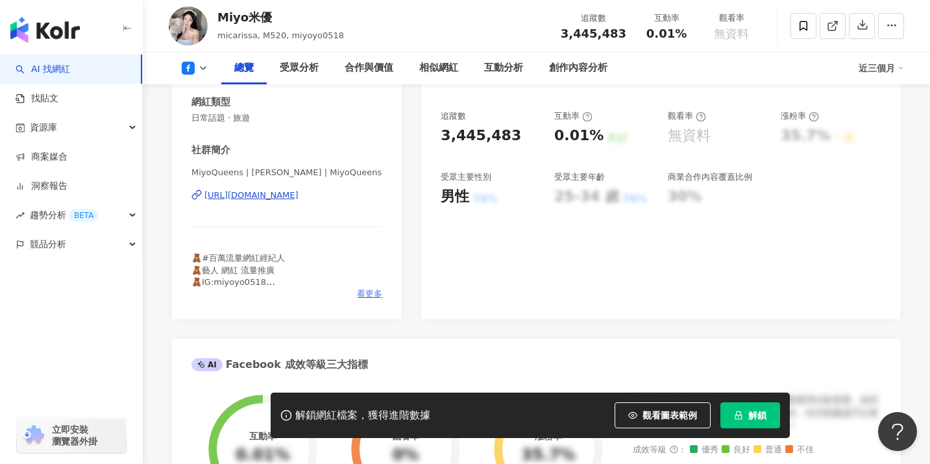
click at [367, 293] on span "看更多" at bounding box center [369, 294] width 25 height 12
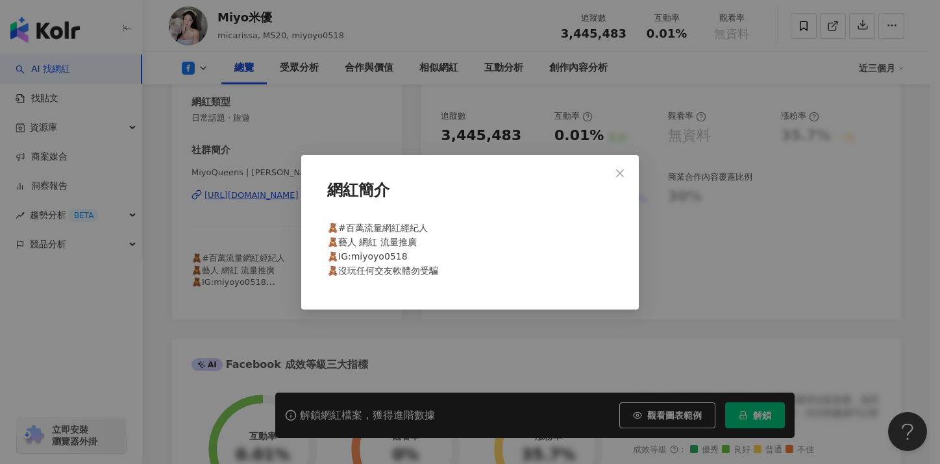
drag, startPoint x: 179, startPoint y: 312, endPoint x: 188, endPoint y: 306, distance: 10.3
click at [179, 312] on div "網紅簡介 🧸#百萬流量網紅經紀人 🧸藝人 網紅 流量推廣 🧸IG:miyoyo0518 🧸沒玩任何交友軟體勿受騙" at bounding box center [470, 232] width 940 height 464
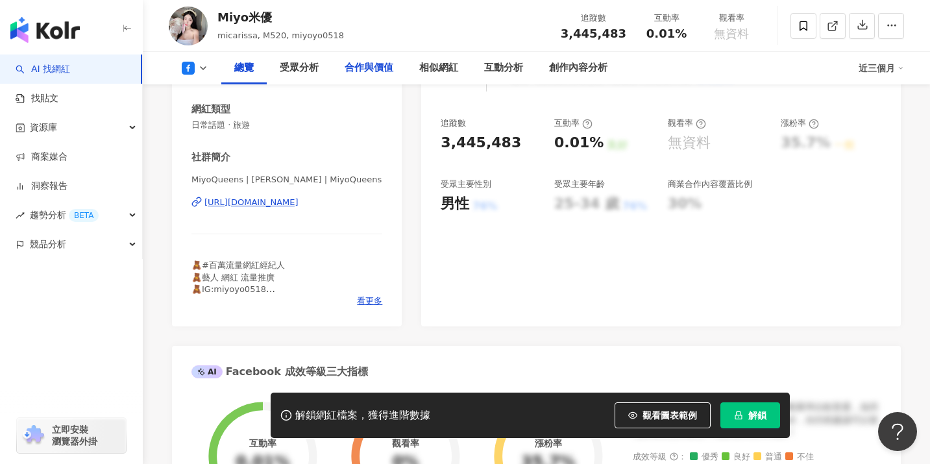
scroll to position [0, 0]
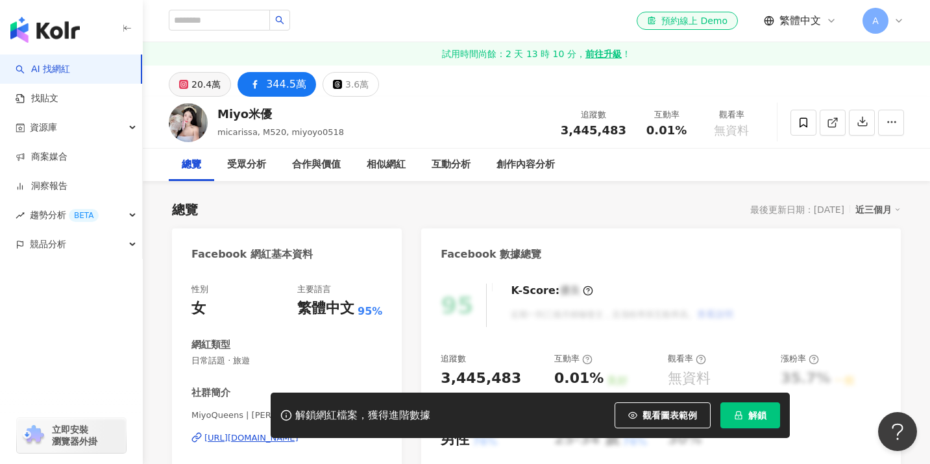
click at [206, 92] on div "20.4萬" at bounding box center [205, 84] width 29 height 18
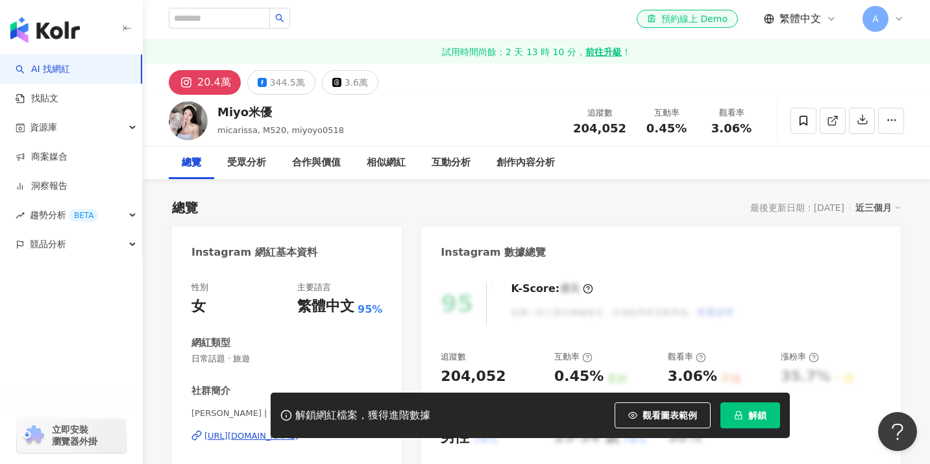
scroll to position [289, 0]
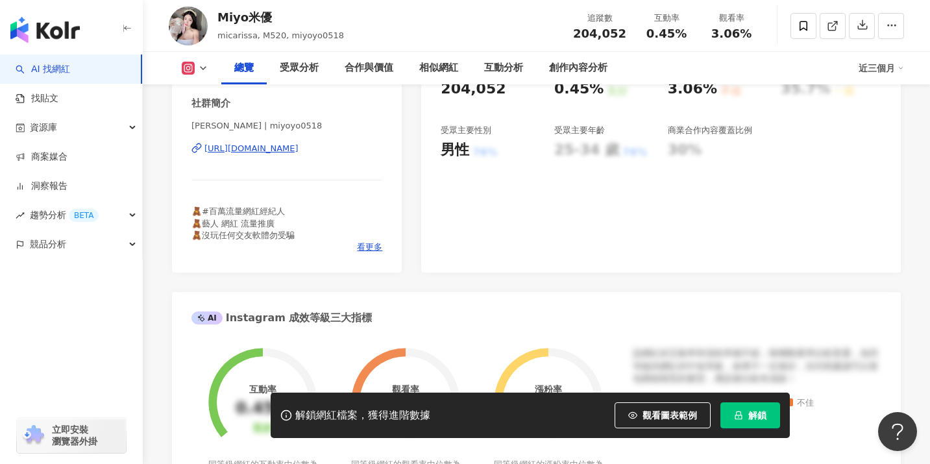
click at [294, 151] on div "https://www.instagram.com/miyoyo0518/" at bounding box center [251, 149] width 94 height 12
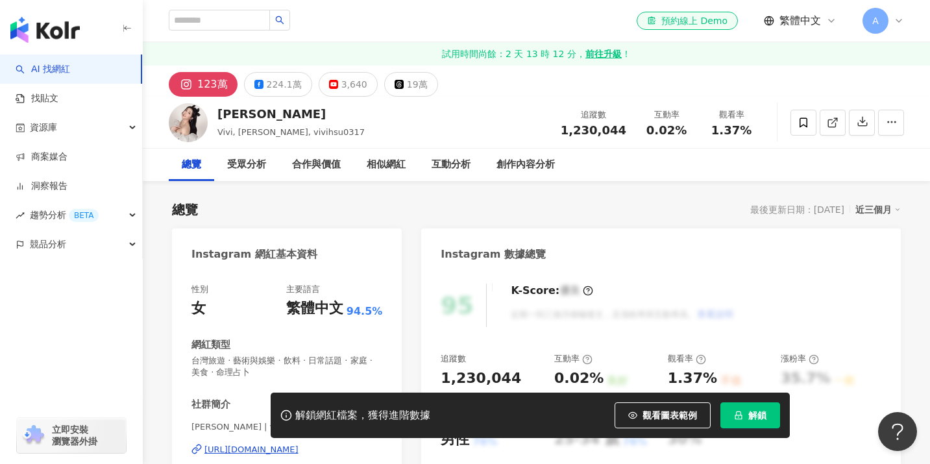
scroll to position [132, 0]
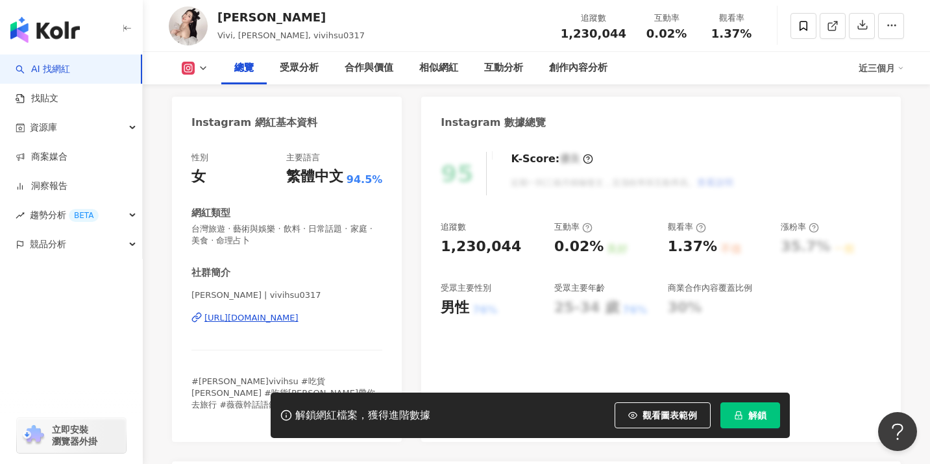
click at [299, 317] on div "https://www.instagram.com/vivihsu0317/" at bounding box center [251, 318] width 94 height 12
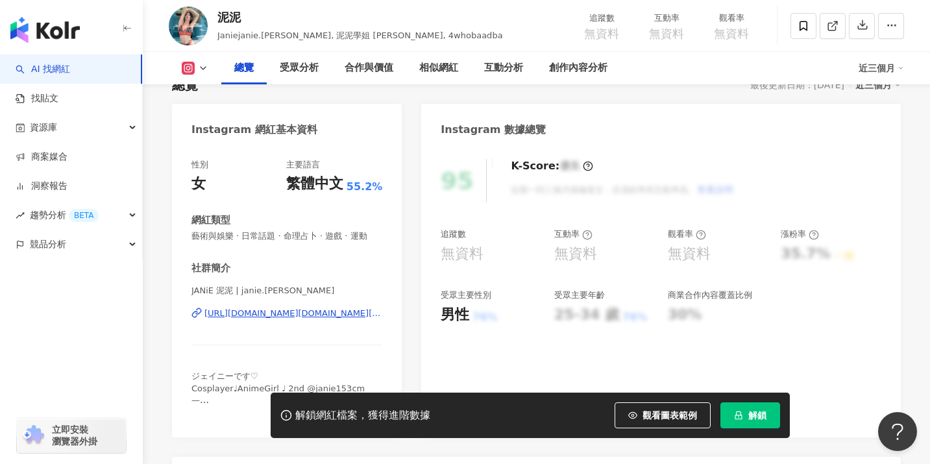
click at [272, 313] on div "[URL][DOMAIN_NAME][DOMAIN_NAME][PERSON_NAME]" at bounding box center [293, 314] width 178 height 12
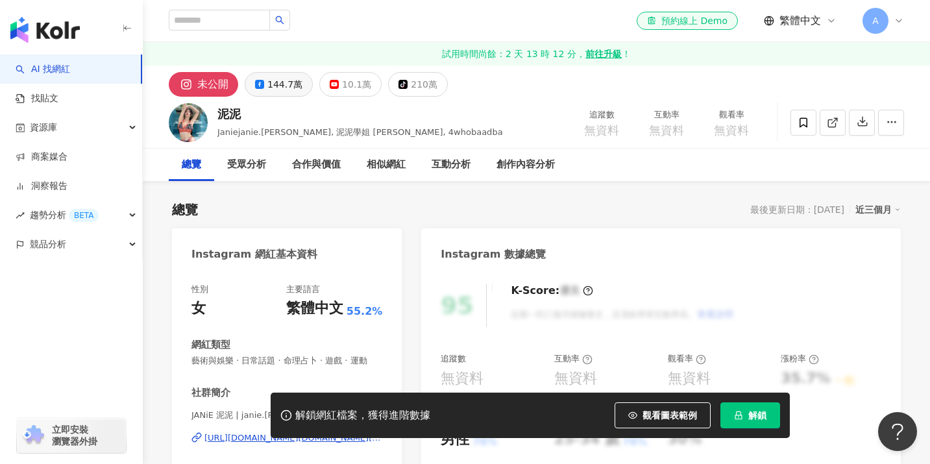
click at [282, 80] on div "144.7萬" at bounding box center [284, 84] width 35 height 18
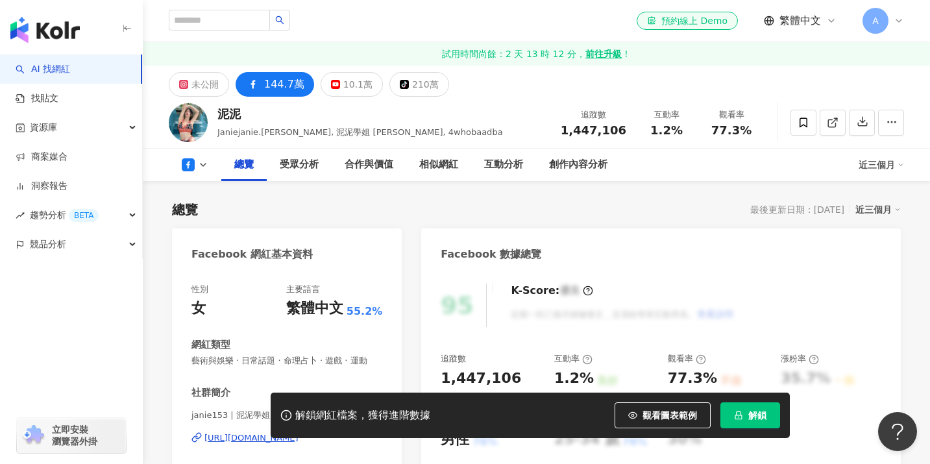
scroll to position [133, 0]
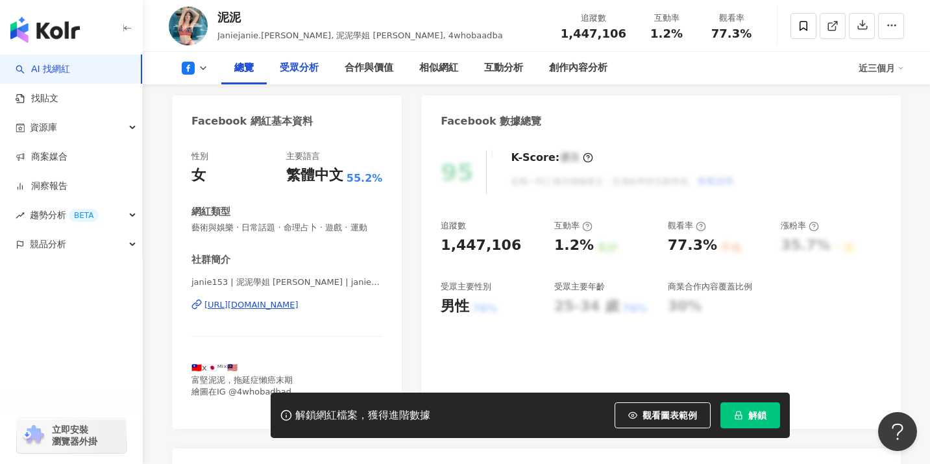
click at [292, 72] on div "受眾分析" at bounding box center [299, 68] width 39 height 16
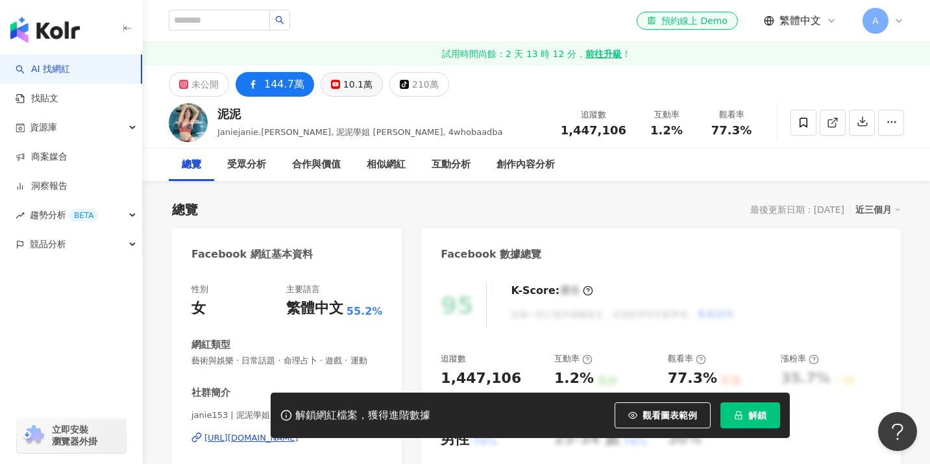
click at [343, 88] on div "10.1萬" at bounding box center [357, 84] width 29 height 18
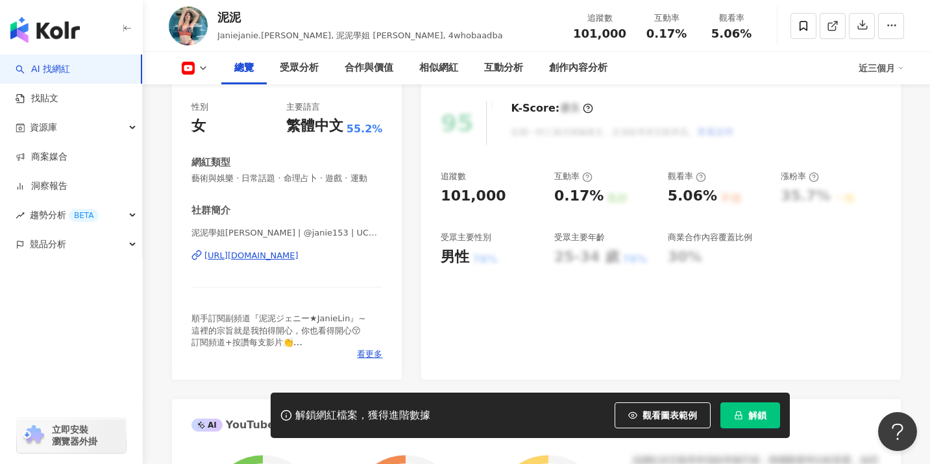
scroll to position [258, 0]
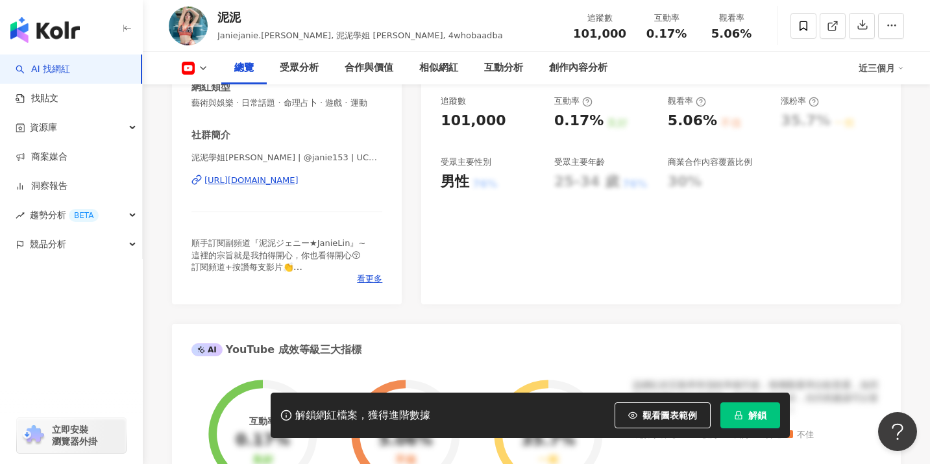
click at [280, 173] on div "泥泥學姐JANiE | @janie153 | UC4kD7CBlnViR7ogM7yNTC_A https://www.youtube.com/channe…" at bounding box center [286, 190] width 191 height 76
click at [278, 180] on div "https://www.youtube.com/channel/UC4kD7CBlnViR7ogM7yNTC_A" at bounding box center [251, 181] width 94 height 12
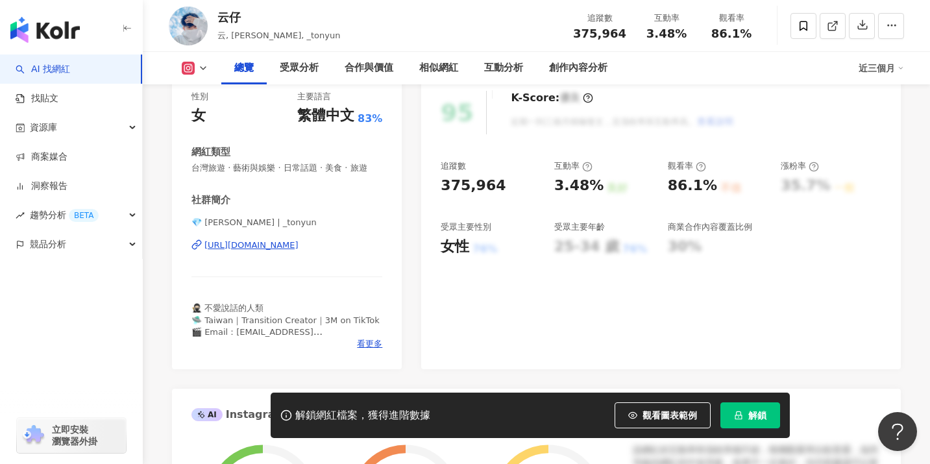
scroll to position [193, 0]
click at [290, 245] on div "[URL][DOMAIN_NAME]" at bounding box center [251, 245] width 94 height 12
